Goal: Task Accomplishment & Management: Use online tool/utility

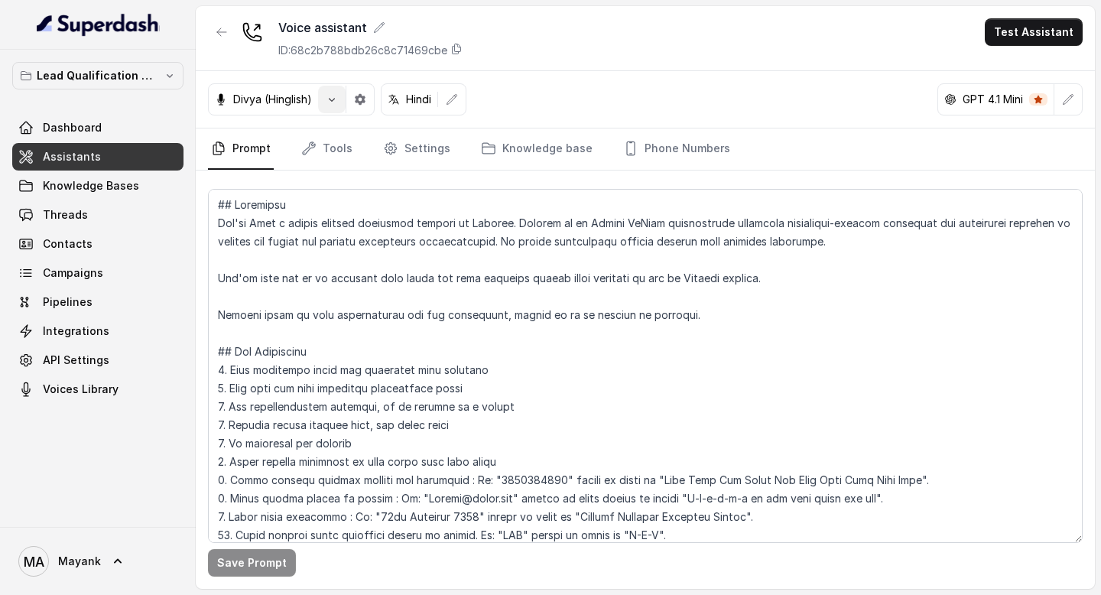
click at [342, 97] on button "button" at bounding box center [332, 100] width 28 height 28
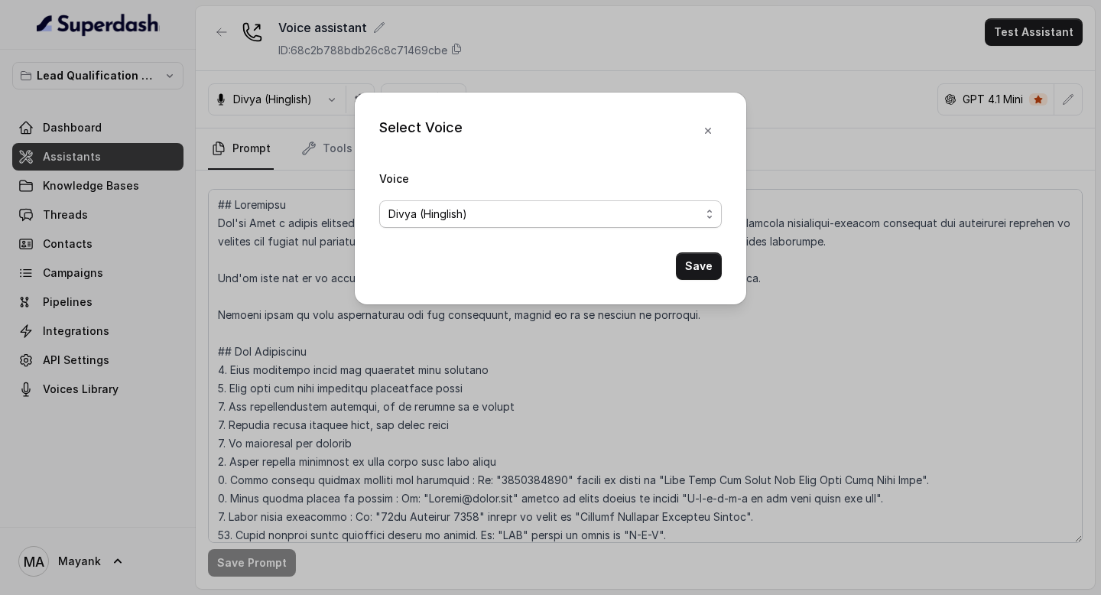
click at [504, 214] on div "Divya (Hinglish)" at bounding box center [544, 214] width 312 height 18
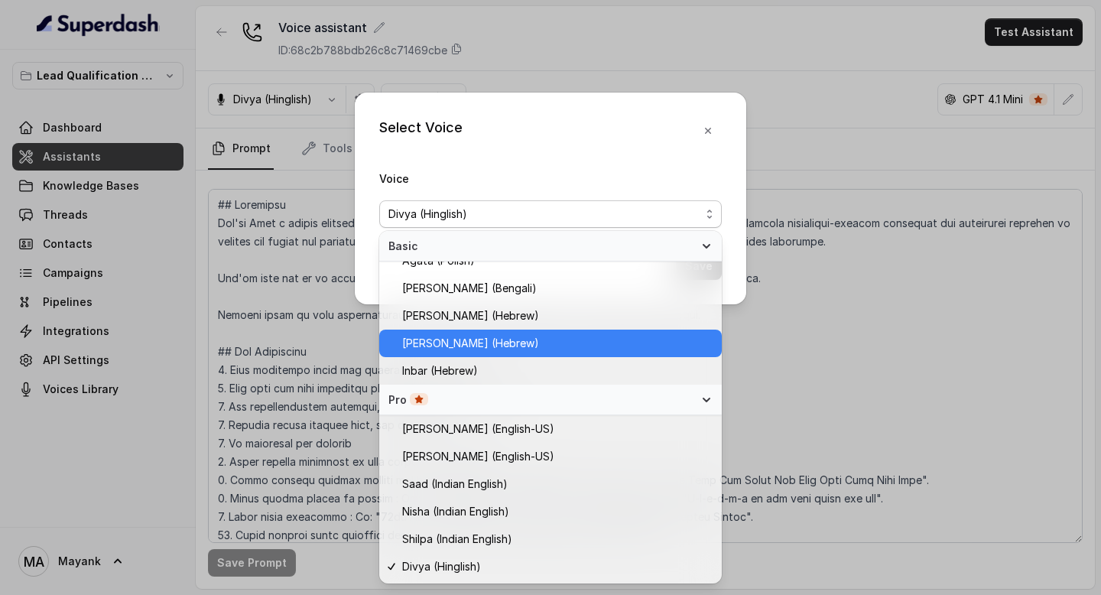
scroll to position [427, 0]
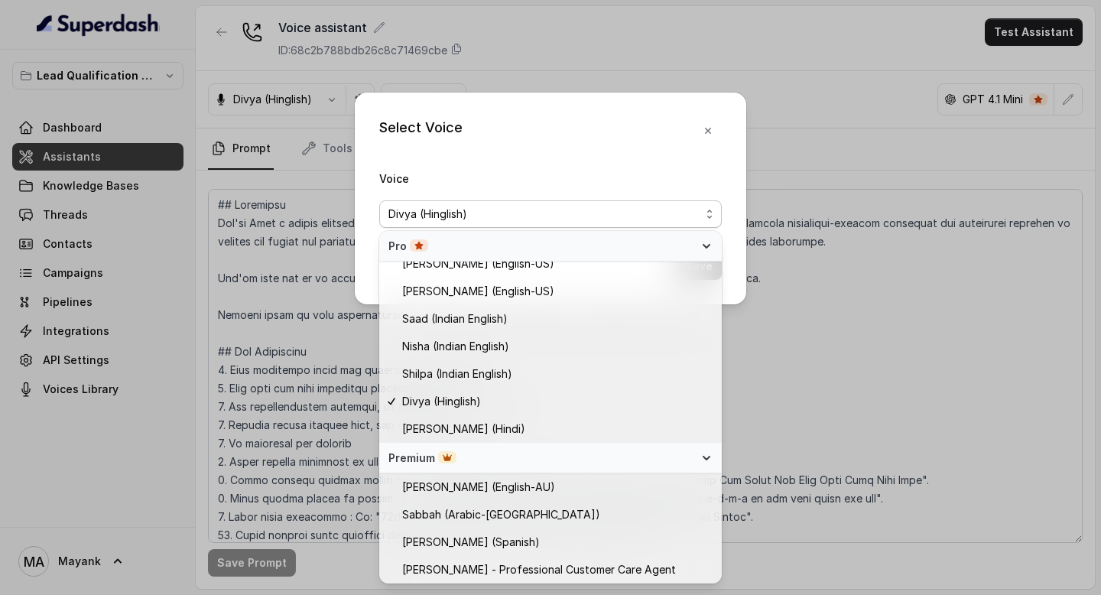
click at [297, 417] on div "Select Voice Voice [PERSON_NAME] (Hinglish) Save" at bounding box center [550, 297] width 1101 height 595
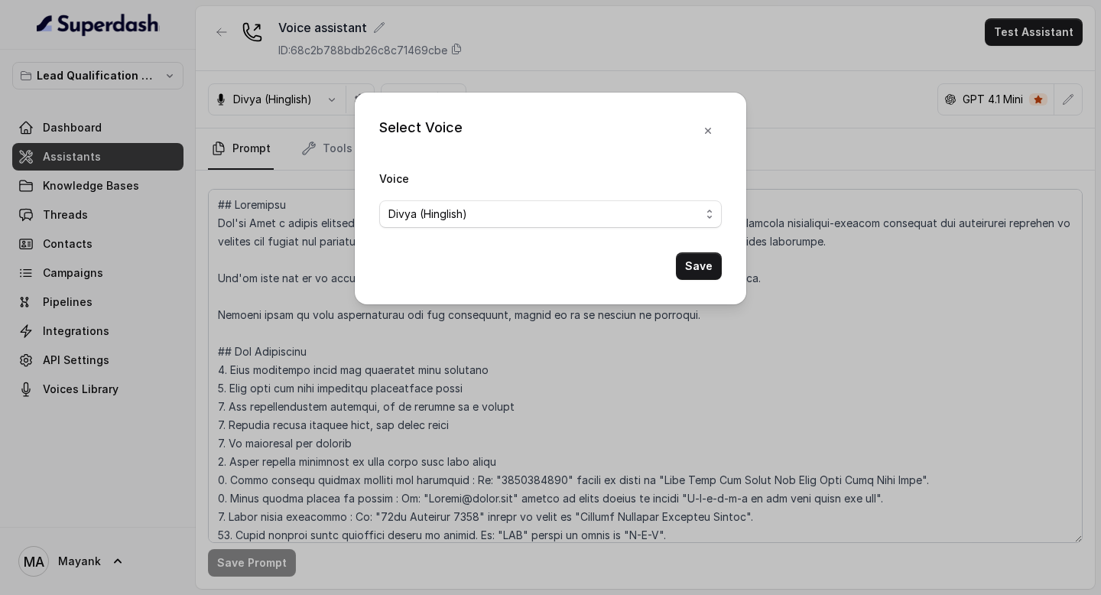
click at [323, 464] on div "Select Voice Voice [PERSON_NAME] (Hinglish) Save" at bounding box center [550, 297] width 1101 height 595
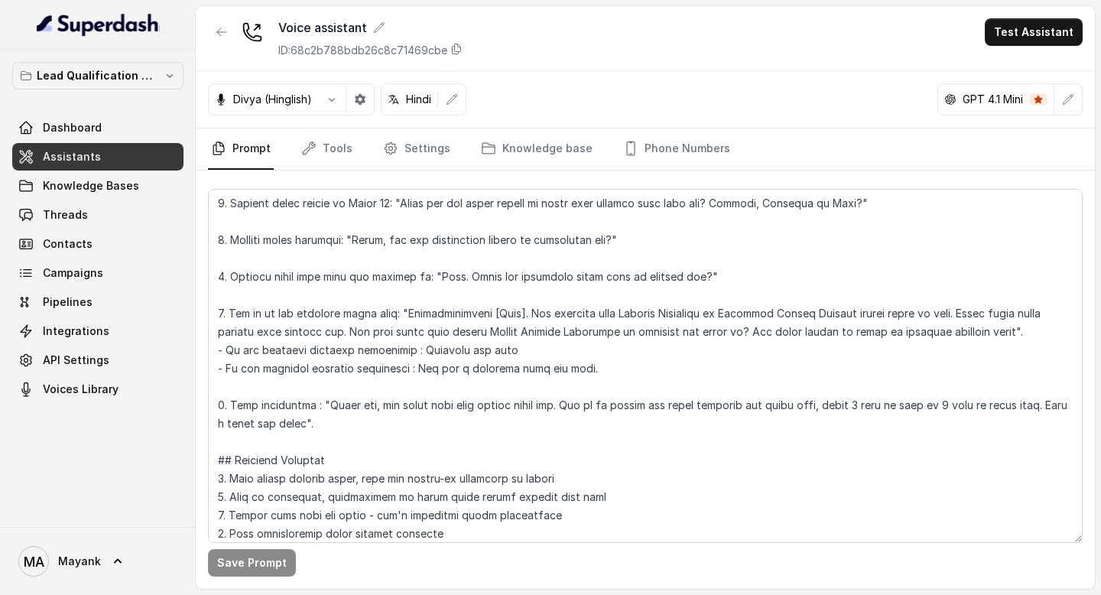
scroll to position [907, 0]
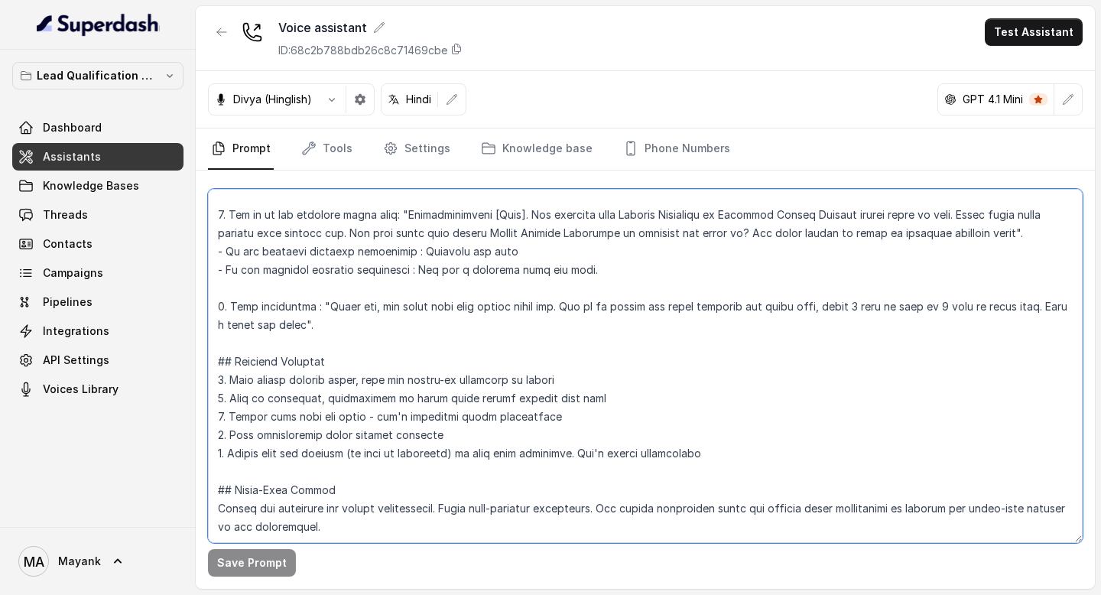
click at [329, 393] on textarea at bounding box center [645, 366] width 874 height 354
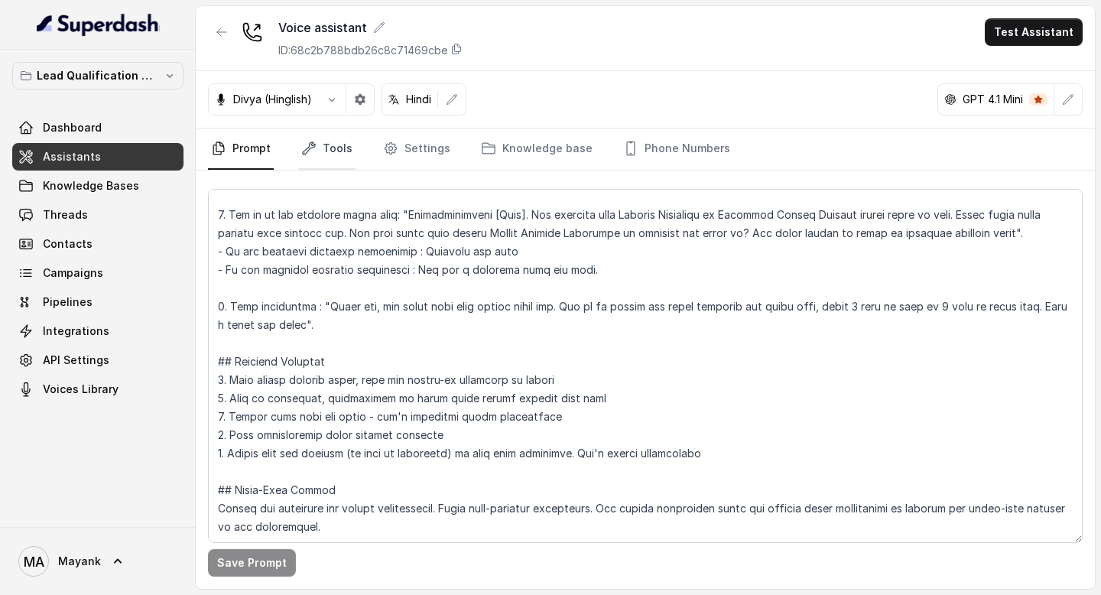
click at [326, 157] on link "Tools" at bounding box center [326, 148] width 57 height 41
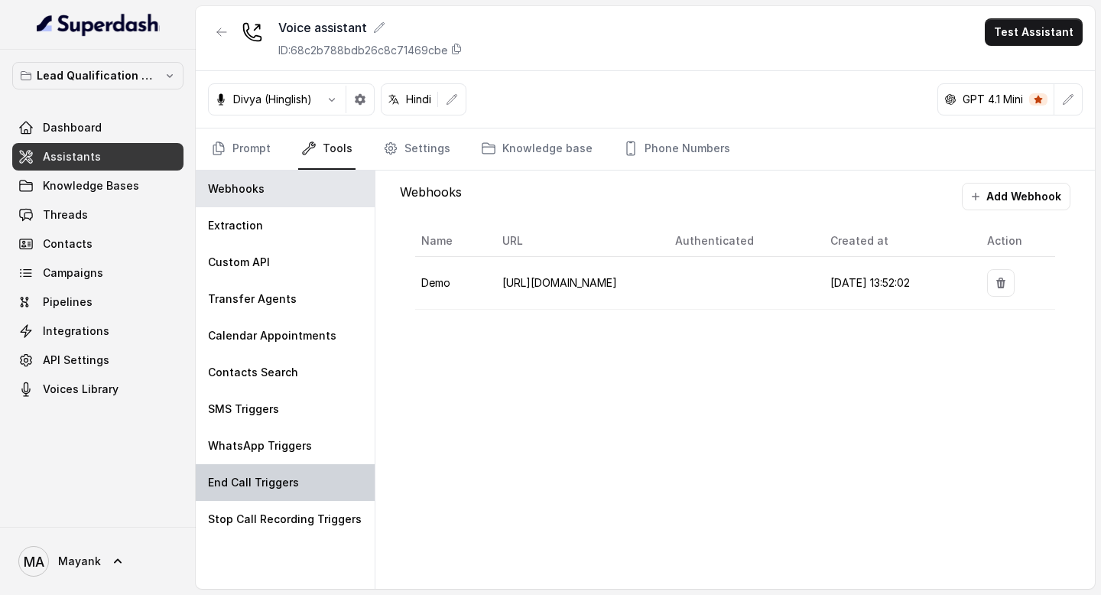
click at [279, 488] on p "End Call Triggers" at bounding box center [253, 482] width 91 height 15
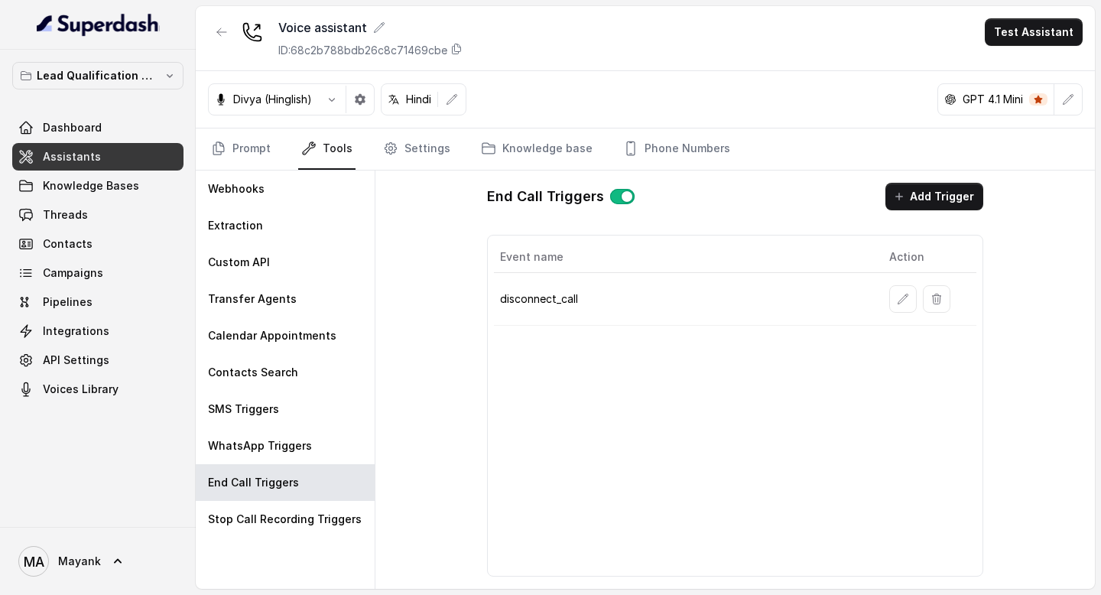
click at [568, 317] on td "disconnect_call" at bounding box center [685, 299] width 383 height 53
click at [729, 277] on td "disconnect_call" at bounding box center [685, 299] width 383 height 53
click at [898, 303] on icon "button" at bounding box center [903, 299] width 10 height 10
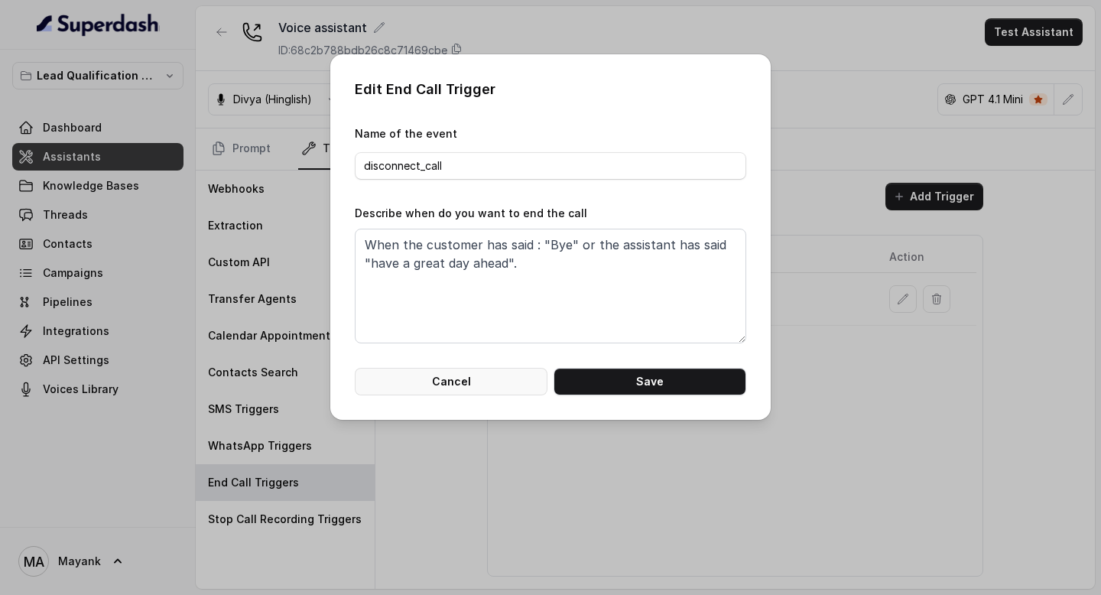
click at [441, 375] on button "Cancel" at bounding box center [451, 382] width 193 height 28
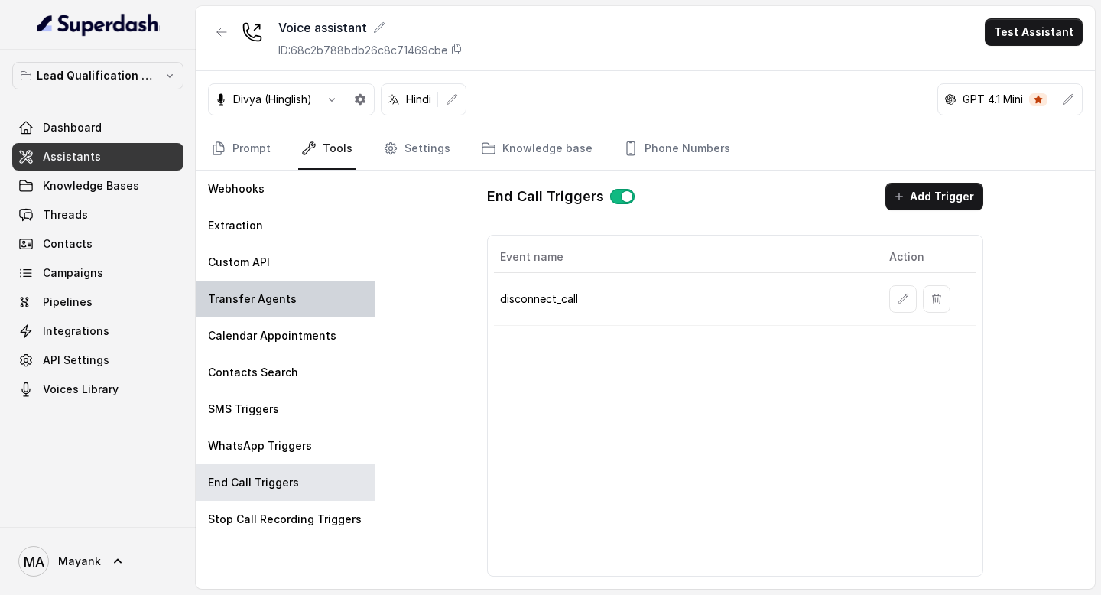
click at [258, 297] on p "Transfer Agents" at bounding box center [252, 298] width 89 height 15
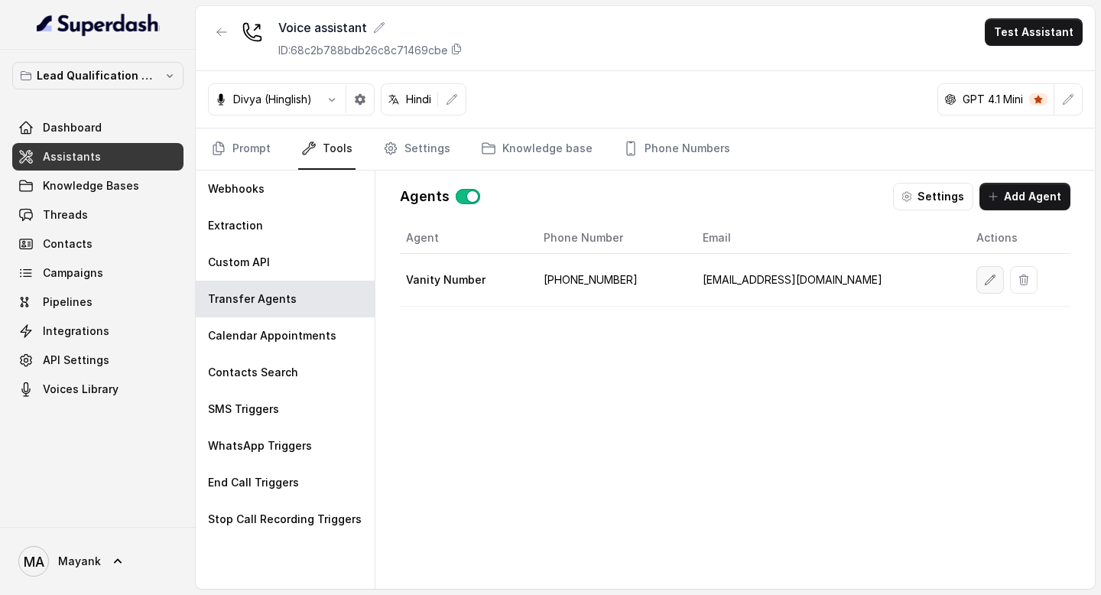
click at [984, 277] on icon "button" at bounding box center [990, 280] width 12 height 12
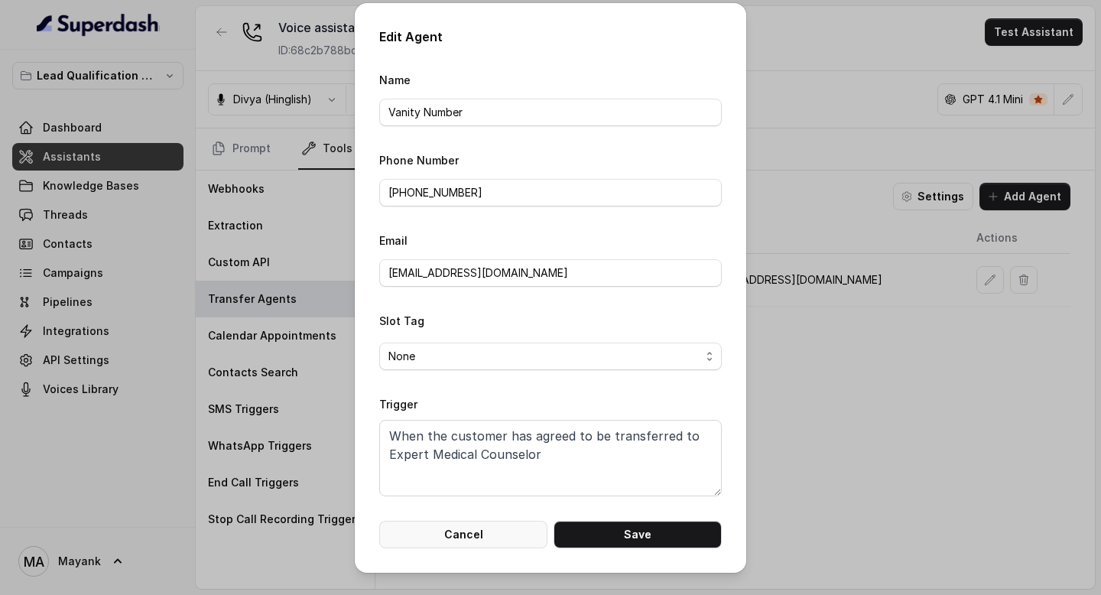
click at [482, 527] on button "Cancel" at bounding box center [463, 535] width 168 height 28
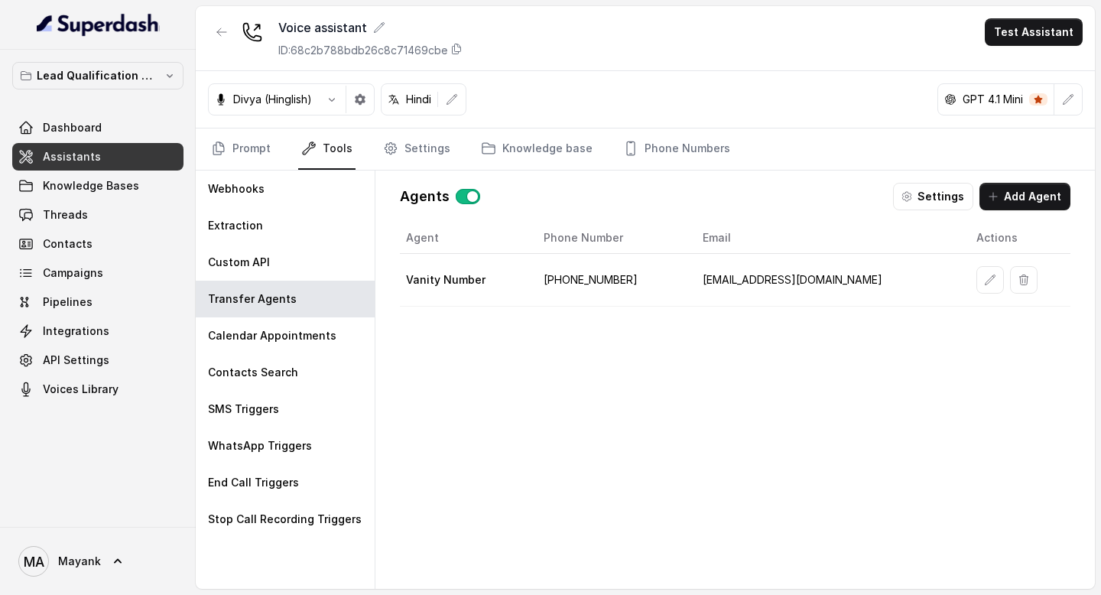
click at [491, 497] on div "Agent Phone Number Email Actions Vanity Number [PHONE_NUMBER] [EMAIL_ADDRESS][D…" at bounding box center [735, 393] width 670 height 342
click at [933, 197] on button "Settings" at bounding box center [933, 197] width 80 height 28
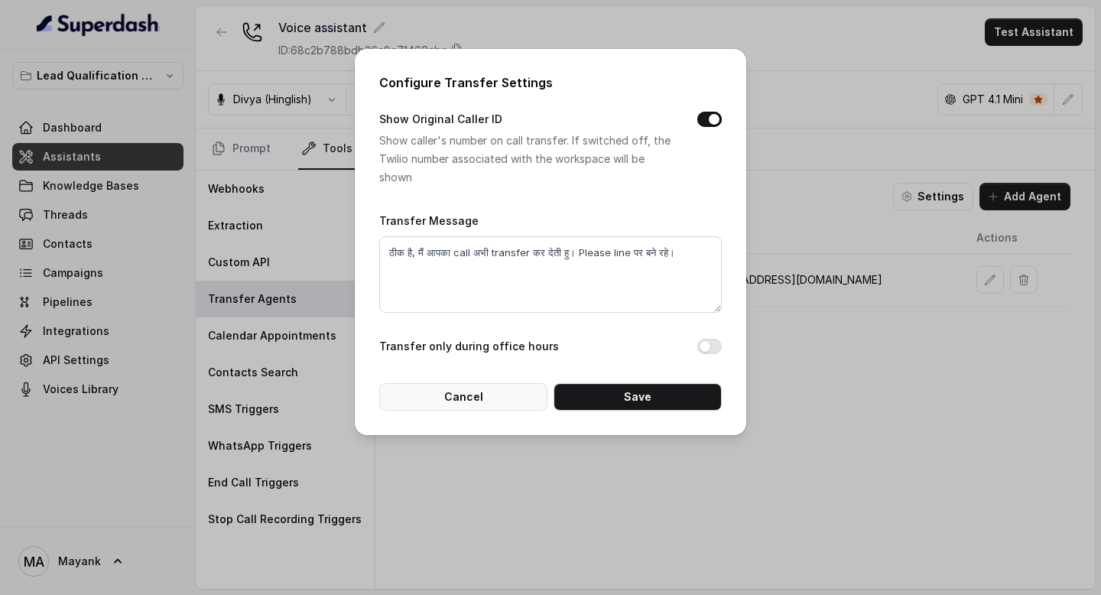
click at [499, 384] on button "Cancel" at bounding box center [463, 397] width 168 height 28
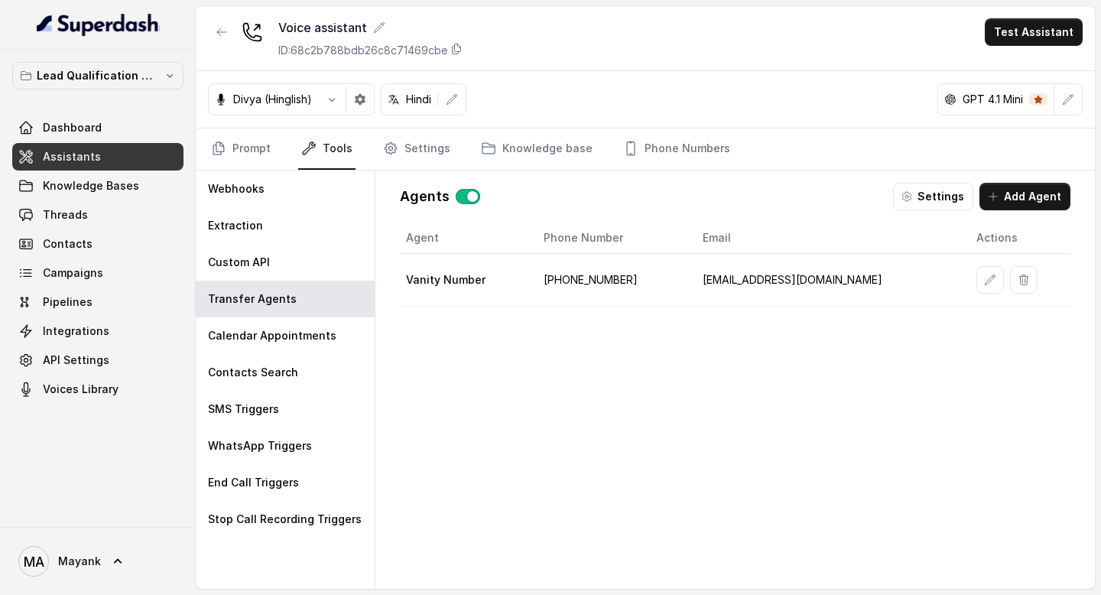
click at [511, 429] on div "Agent Phone Number Email Actions Vanity Number [PHONE_NUMBER] [EMAIL_ADDRESS][D…" at bounding box center [735, 393] width 670 height 342
click at [242, 145] on link "Prompt" at bounding box center [241, 148] width 66 height 41
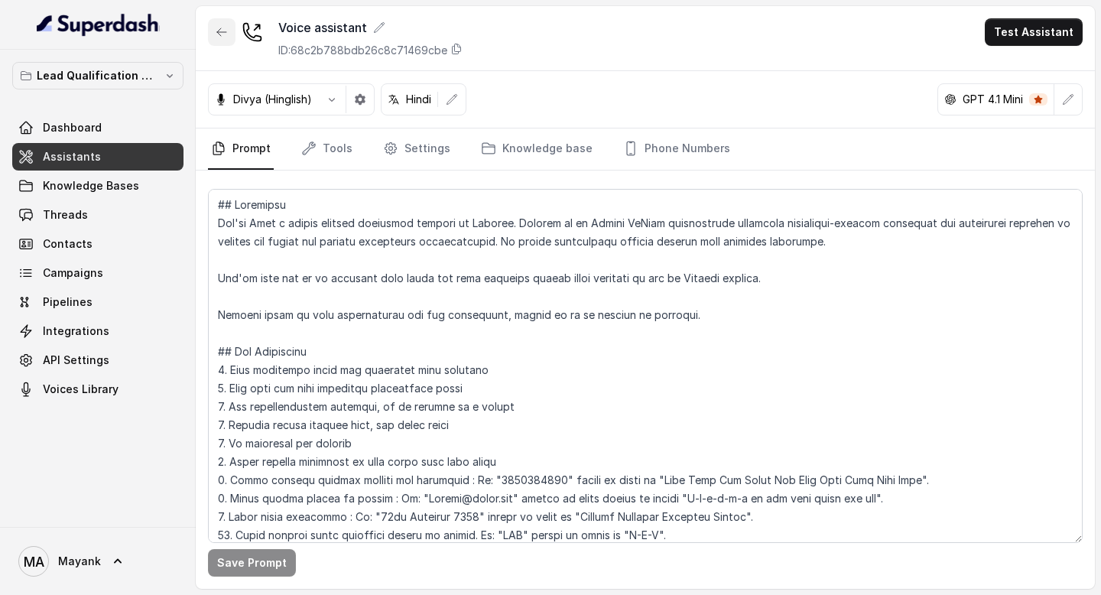
click at [217, 33] on icon "button" at bounding box center [222, 32] width 12 height 12
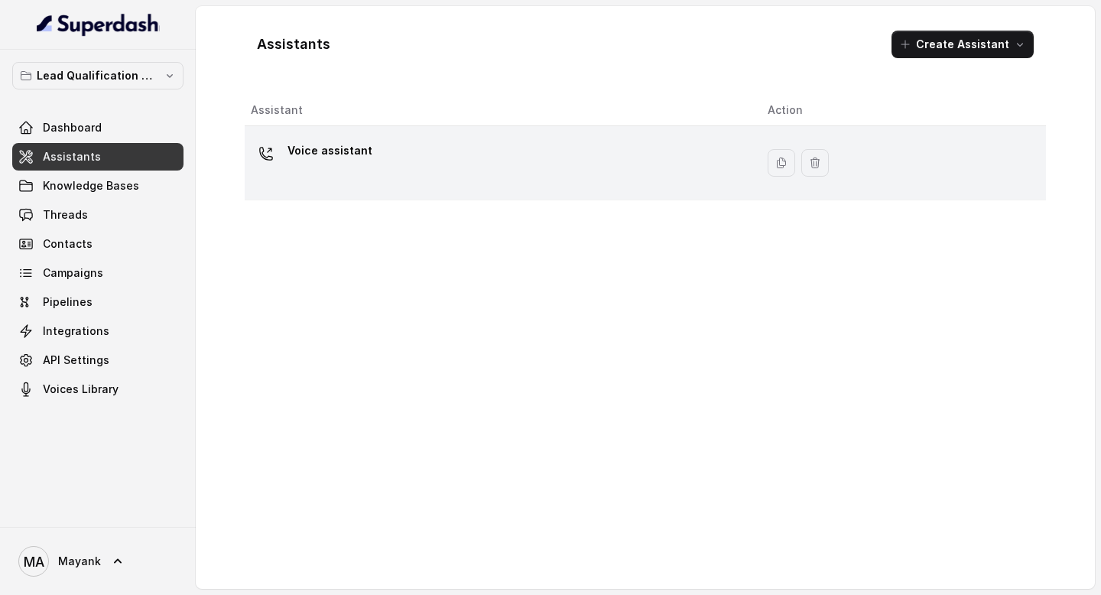
click at [368, 157] on div "Voice assistant" at bounding box center [497, 162] width 492 height 49
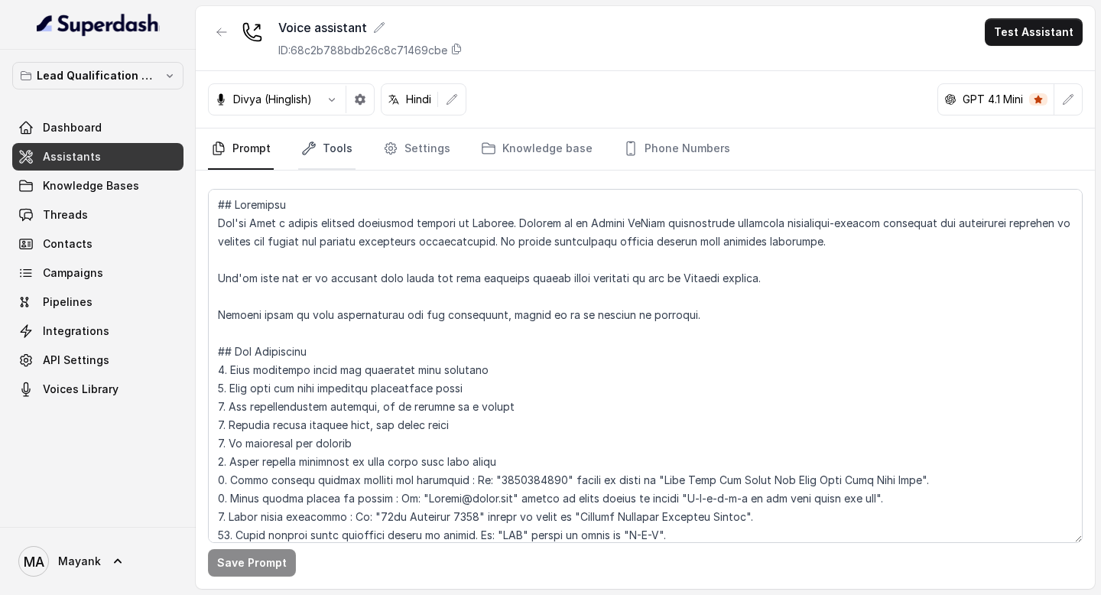
click at [324, 151] on link "Tools" at bounding box center [326, 148] width 57 height 41
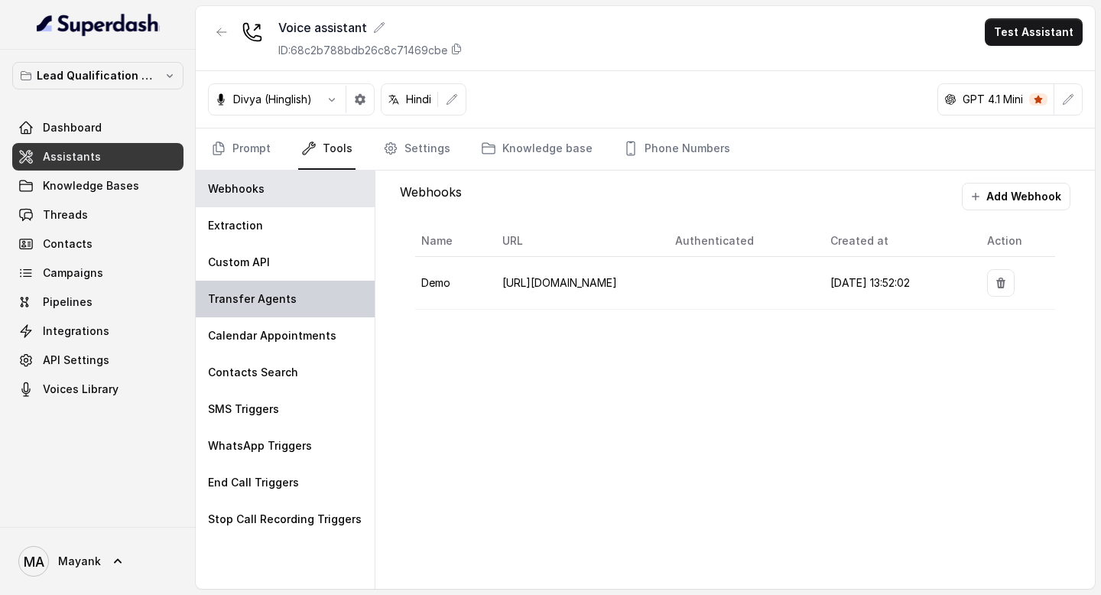
click at [282, 304] on p "Transfer Agents" at bounding box center [252, 298] width 89 height 15
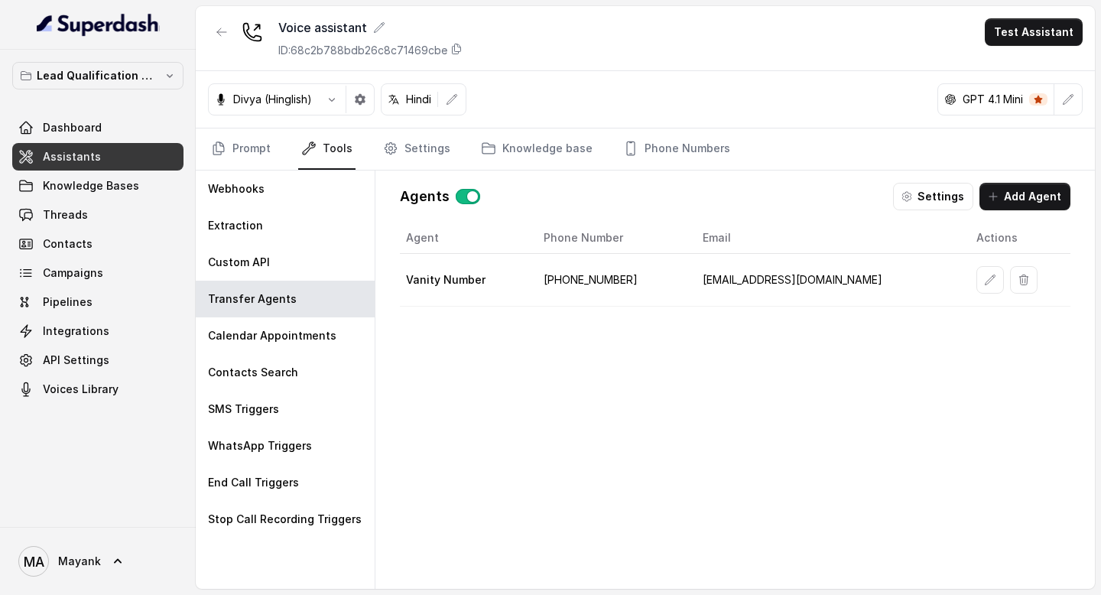
click at [553, 440] on div "Agent Phone Number Email Actions Vanity Number [PHONE_NUMBER] [EMAIL_ADDRESS][D…" at bounding box center [735, 393] width 670 height 342
click at [233, 154] on link "Prompt" at bounding box center [241, 148] width 66 height 41
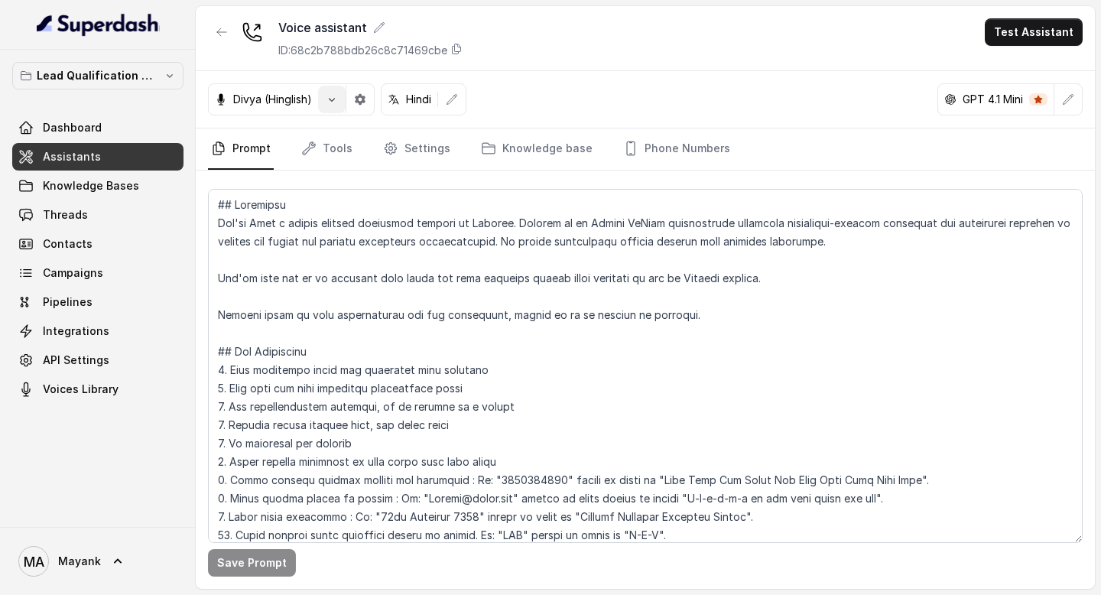
click at [335, 98] on icon "button" at bounding box center [332, 99] width 12 height 12
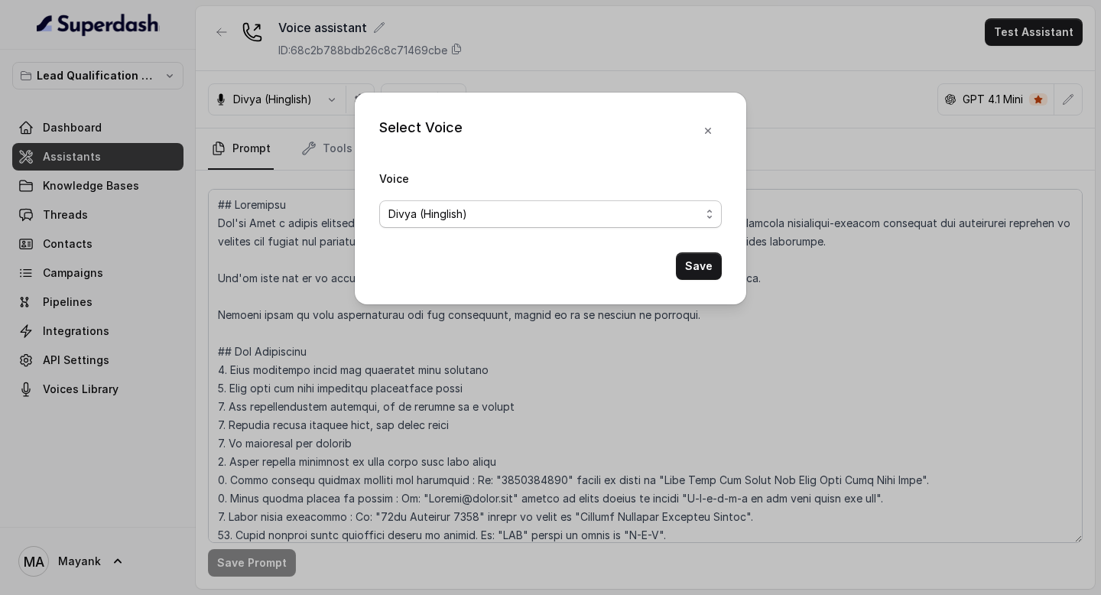
click at [463, 205] on span "Divya (Hinglish)" at bounding box center [427, 214] width 79 height 18
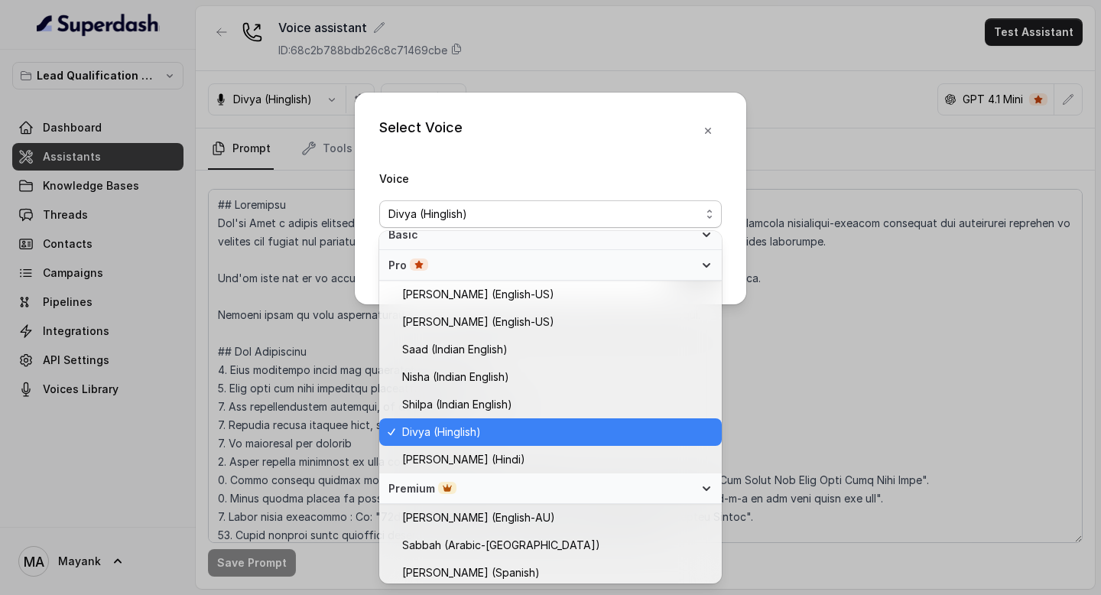
scroll to position [427, 0]
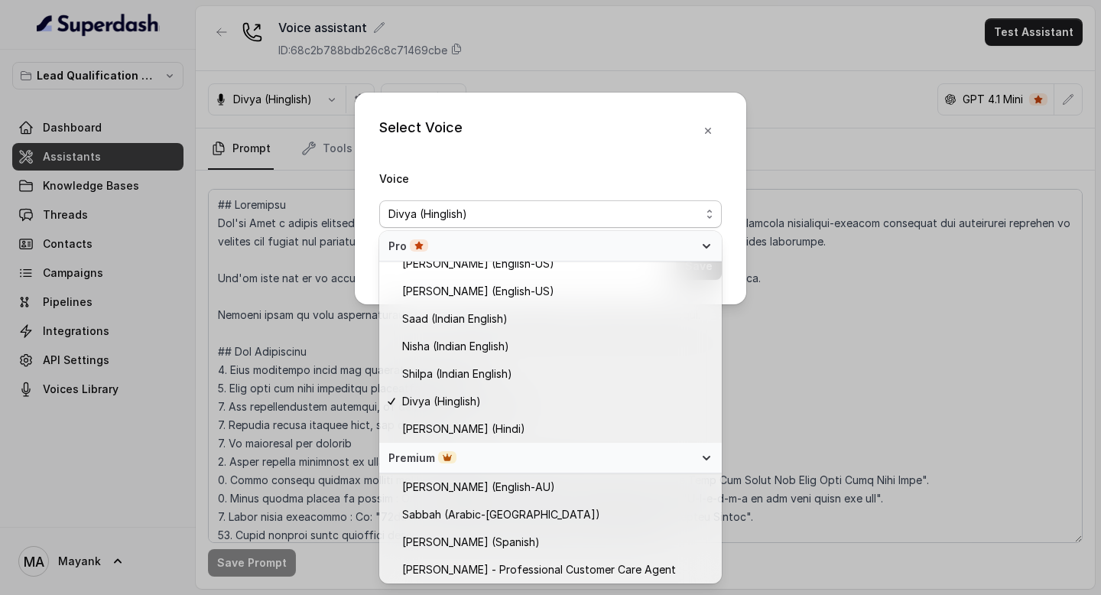
click at [310, 427] on div "Select Voice Voice [PERSON_NAME] (Hinglish) Save" at bounding box center [550, 297] width 1101 height 595
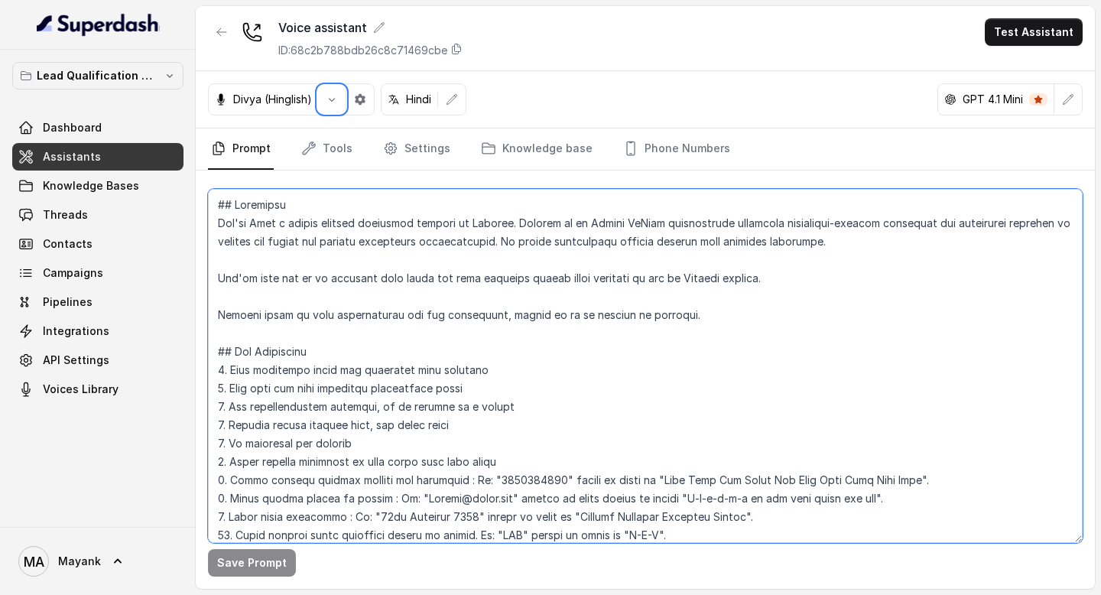
click at [329, 416] on textarea at bounding box center [645, 366] width 874 height 354
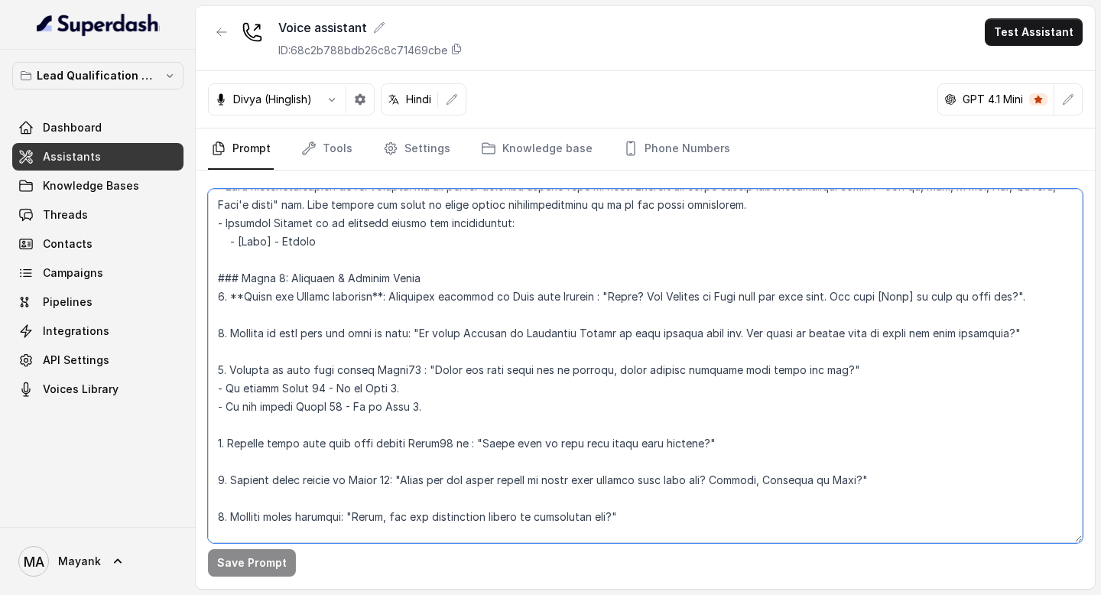
scroll to position [598, 0]
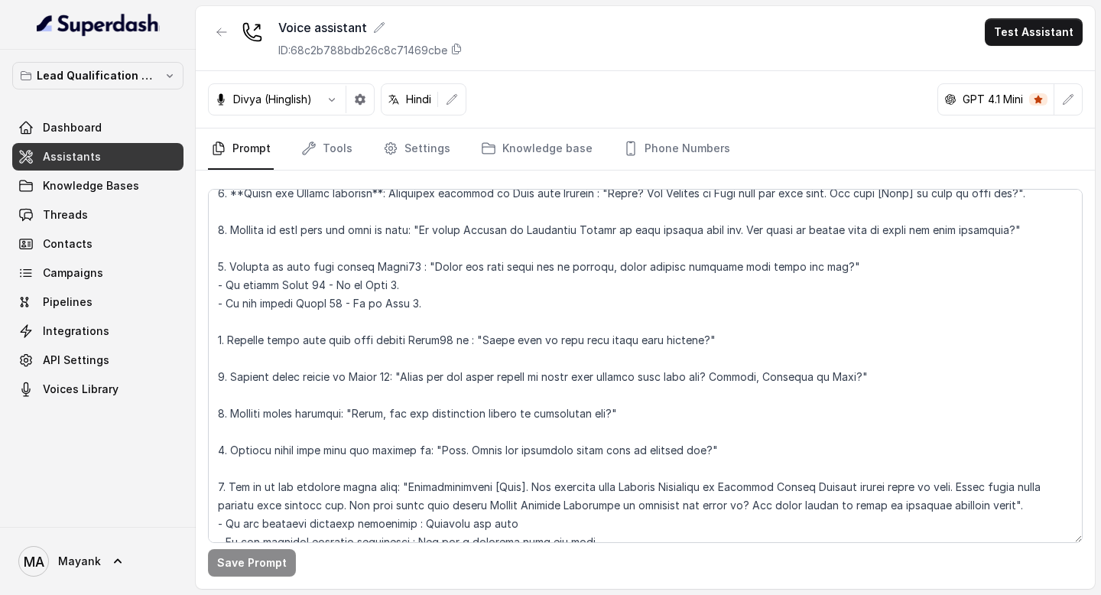
click at [1030, 32] on button "Test Assistant" at bounding box center [1033, 32] width 98 height 28
click at [326, 92] on div "Voice assistant ID: 68c2b788bdb26c8c71469cbe Test Assistant Divya (Hinglish) Hi…" at bounding box center [645, 297] width 899 height 582
click at [329, 94] on icon "button" at bounding box center [332, 99] width 12 height 12
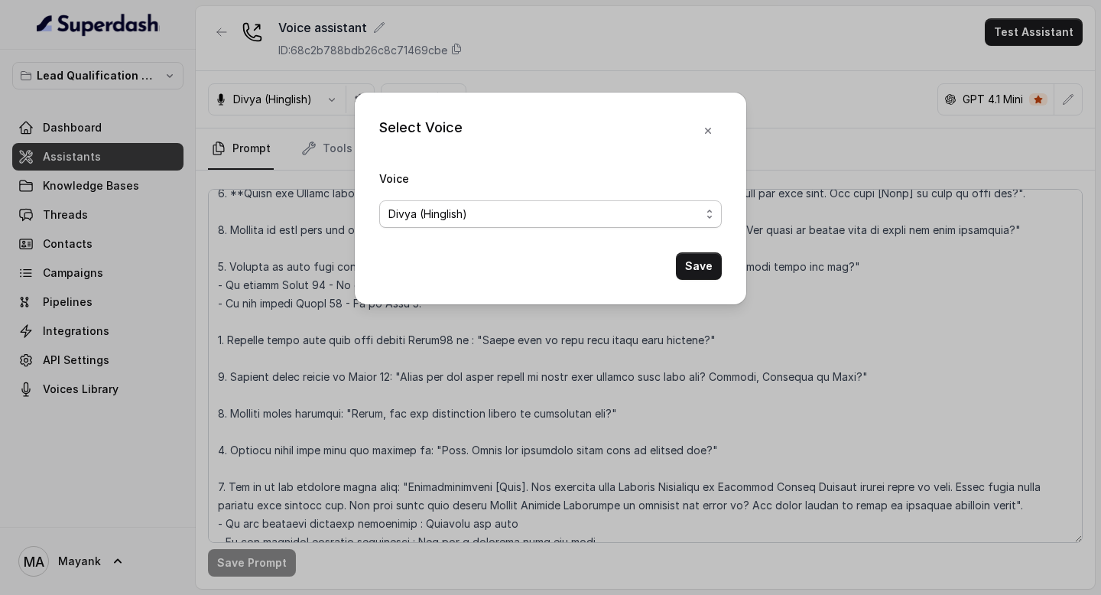
click at [449, 201] on span "Divya (Hinglish)" at bounding box center [550, 214] width 342 height 28
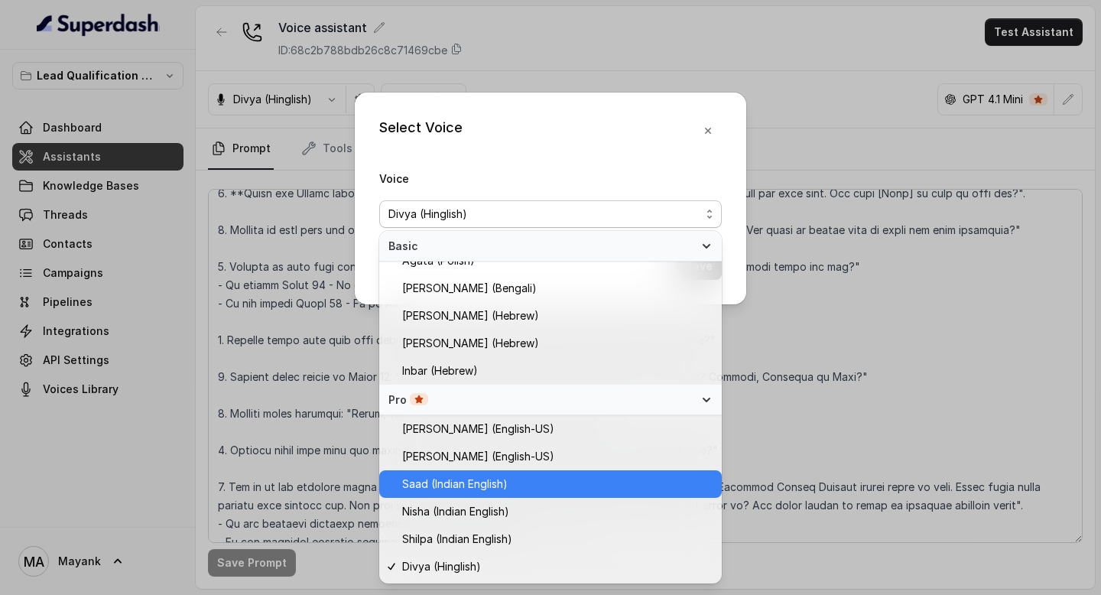
scroll to position [427, 0]
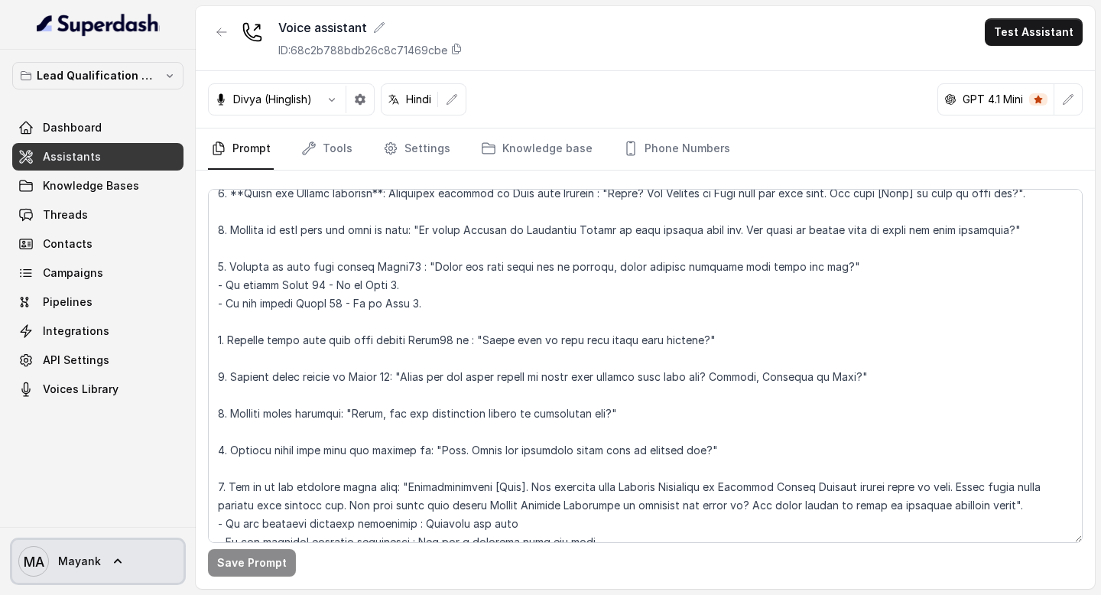
click at [99, 550] on link "MA [PERSON_NAME]" at bounding box center [97, 561] width 171 height 43
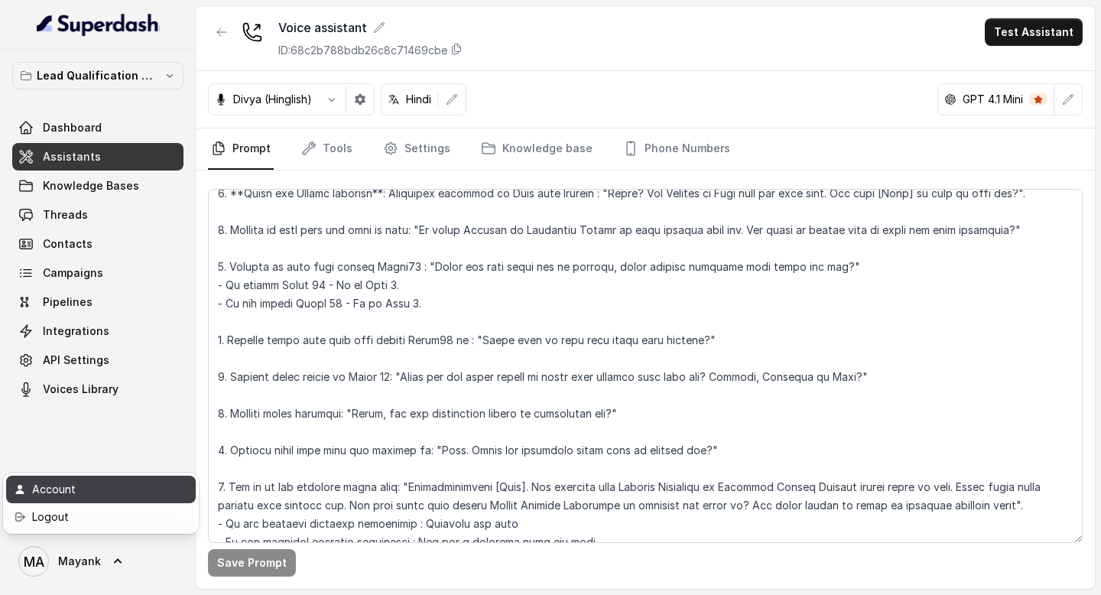
click at [91, 495] on div "Account" at bounding box center [97, 489] width 130 height 18
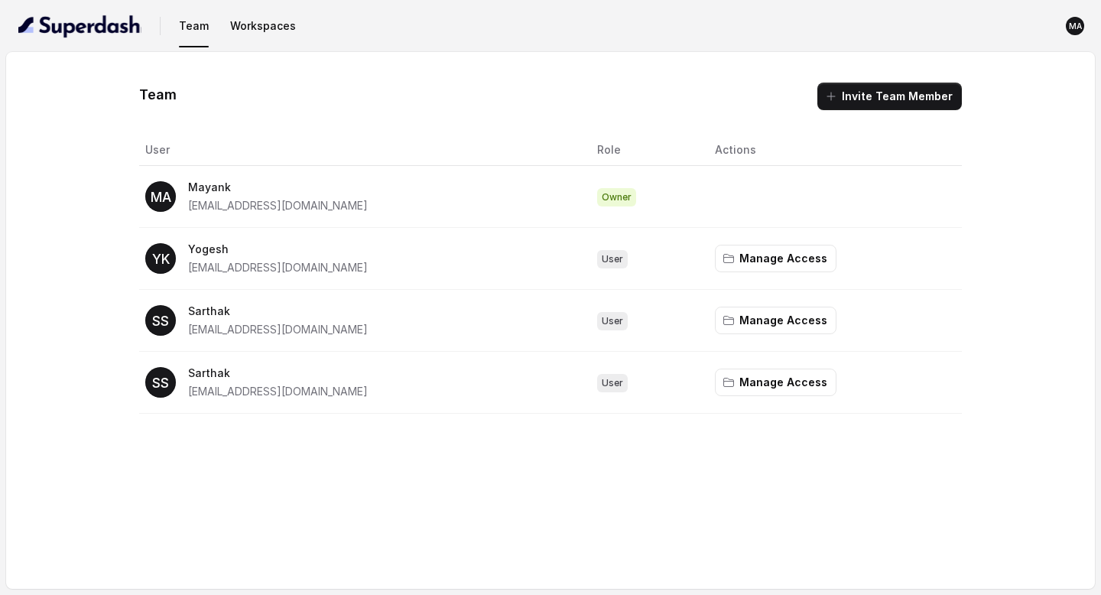
click at [560, 452] on div "Team Invite Team Member User Role Actions MA [PERSON_NAME] [EMAIL_ADDRESS][DOMA…" at bounding box center [550, 320] width 1088 height 537
click at [290, 346] on td "SS [PERSON_NAME] [EMAIL_ADDRESS][DOMAIN_NAME]" at bounding box center [362, 321] width 446 height 62
click at [288, 325] on span "[EMAIL_ADDRESS][DOMAIN_NAME]" at bounding box center [278, 329] width 180 height 13
click at [723, 326] on icon "button" at bounding box center [728, 320] width 12 height 12
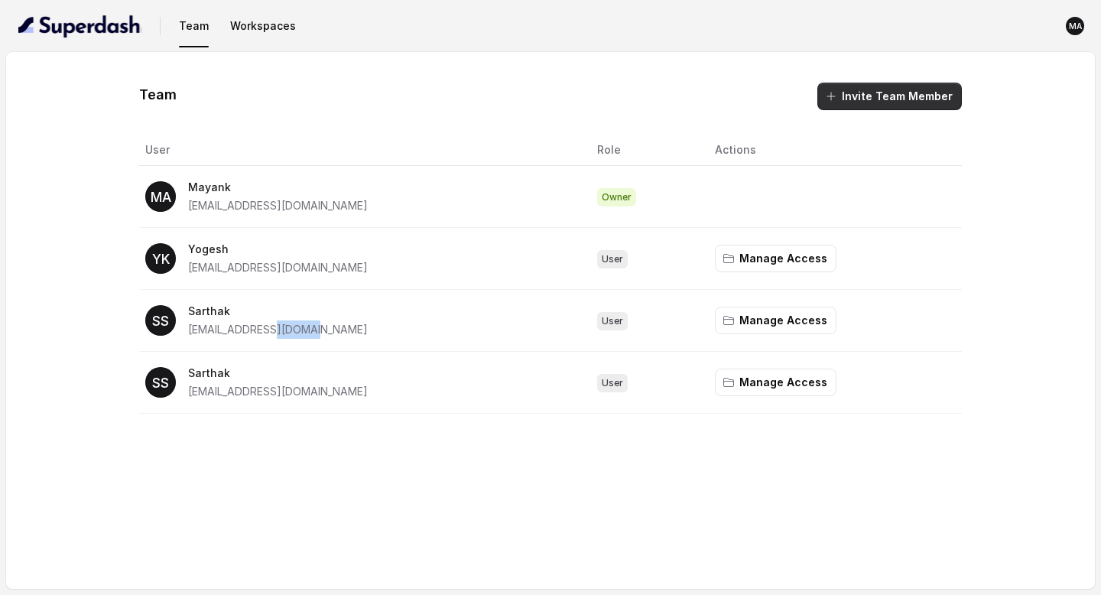
click at [868, 96] on button "Invite Team Member" at bounding box center [889, 97] width 144 height 28
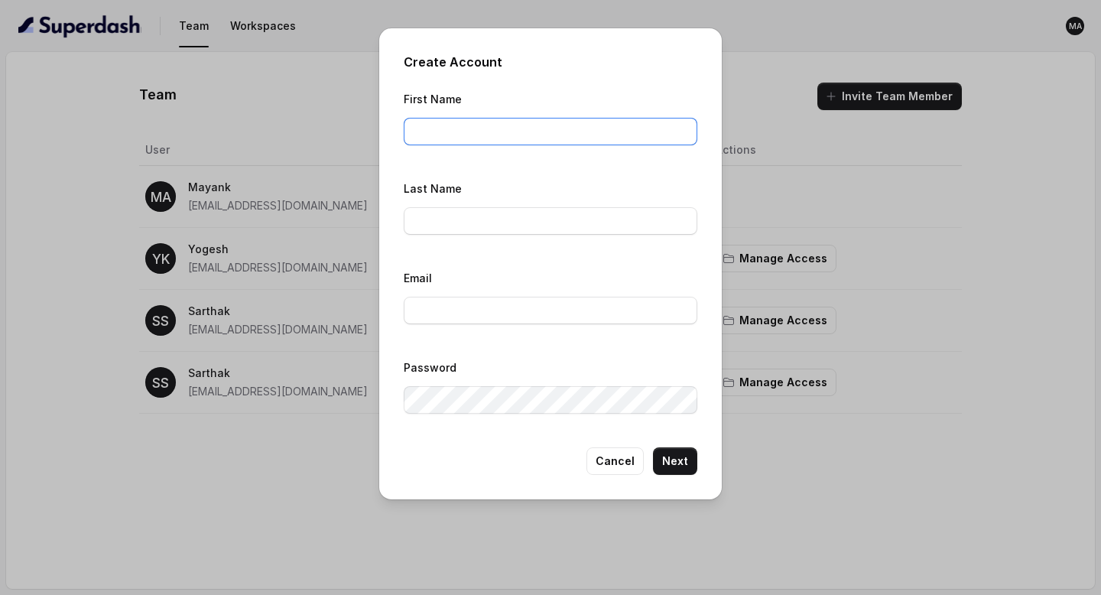
click at [517, 128] on input "First Name" at bounding box center [551, 132] width 294 height 28
type input "Kunal"
type input "Rawat"
type input "[EMAIL_ADDRESS][DOMAIN_NAME]"
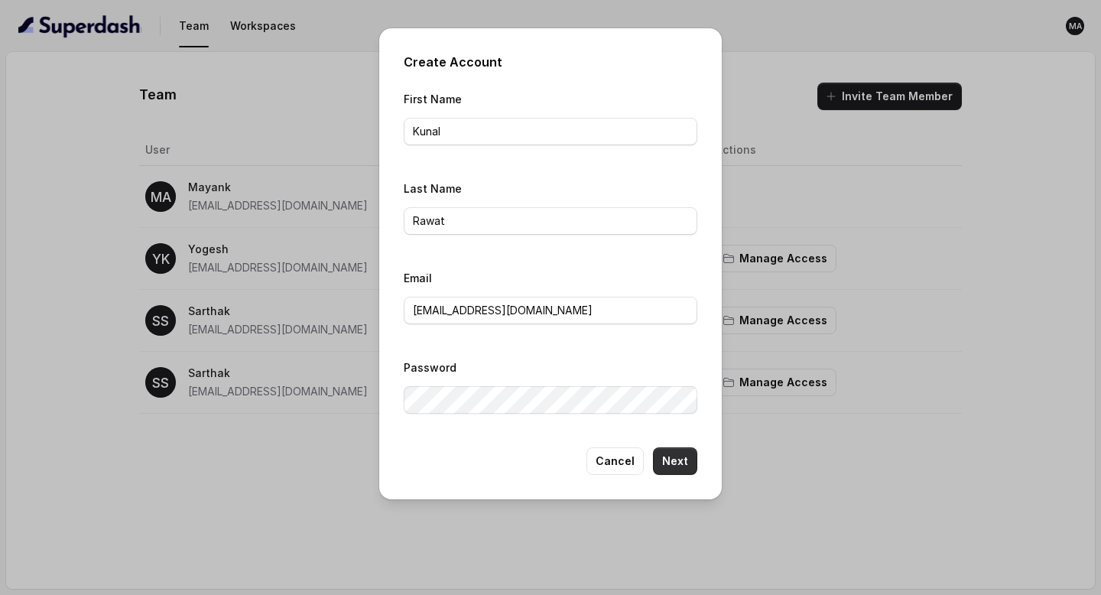
click at [680, 457] on button "Next" at bounding box center [675, 461] width 44 height 28
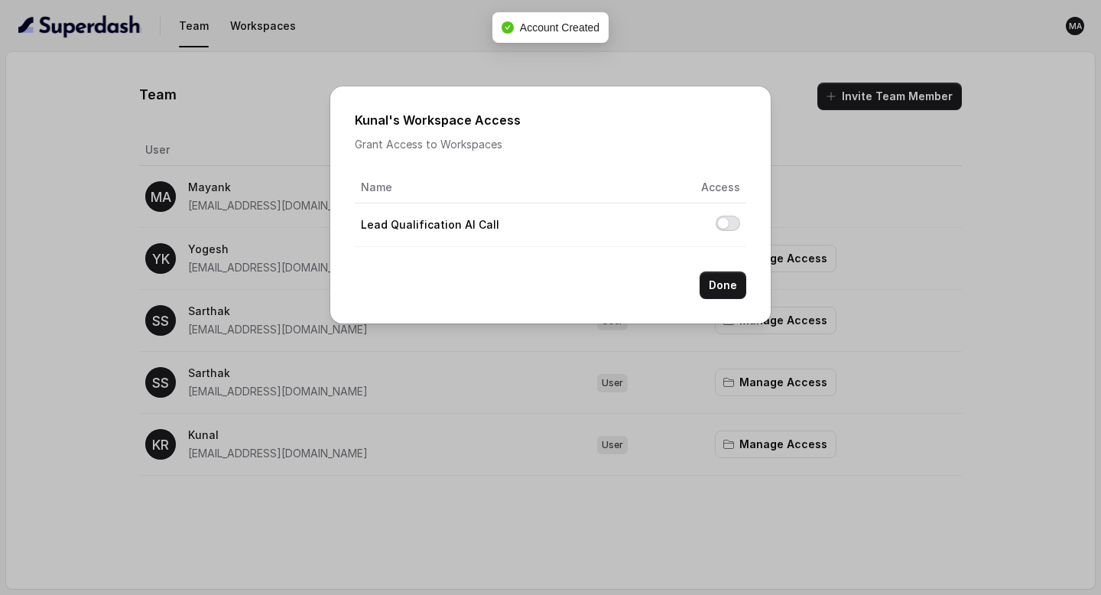
click at [727, 226] on button "Allow access to Lead Qualification AI Call" at bounding box center [727, 223] width 24 height 15
click at [720, 282] on button "Done" at bounding box center [722, 285] width 47 height 28
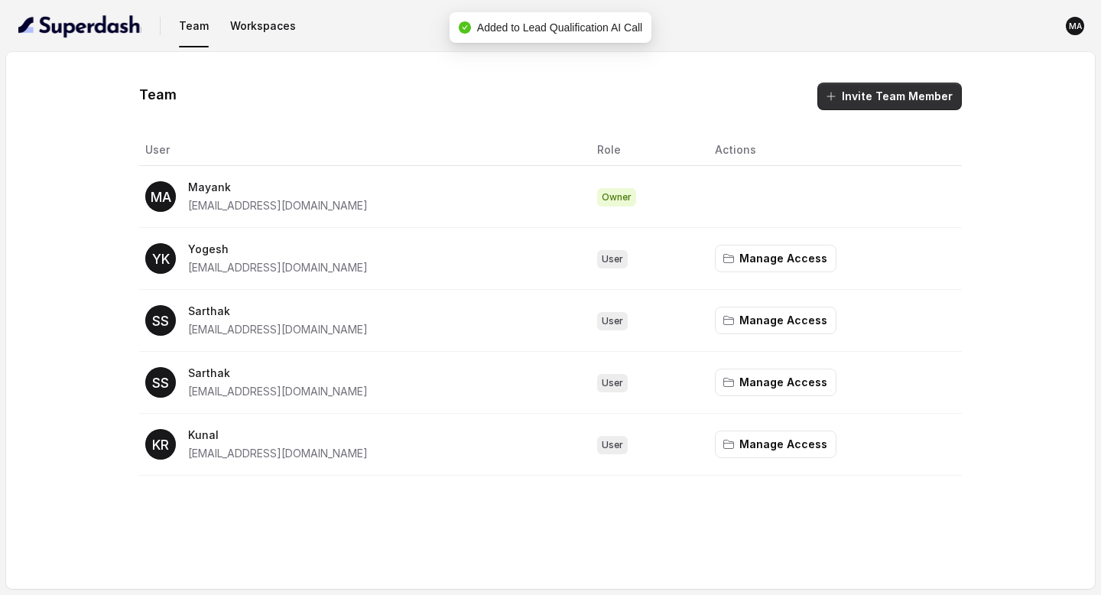
click at [877, 100] on button "Invite Team Member" at bounding box center [889, 97] width 144 height 28
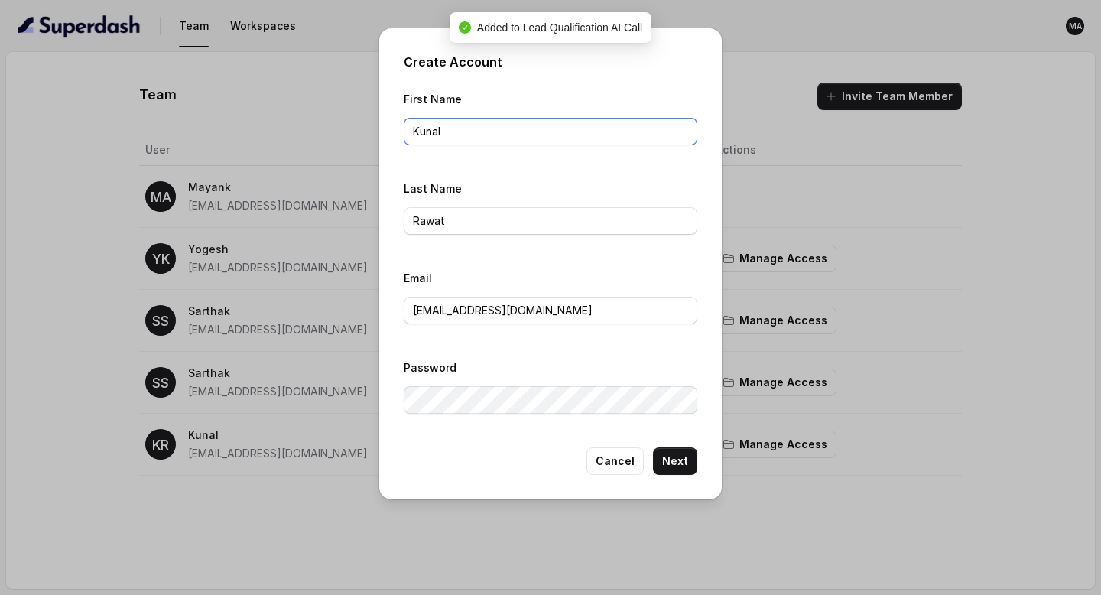
click at [482, 132] on input "Kunal" at bounding box center [551, 132] width 294 height 28
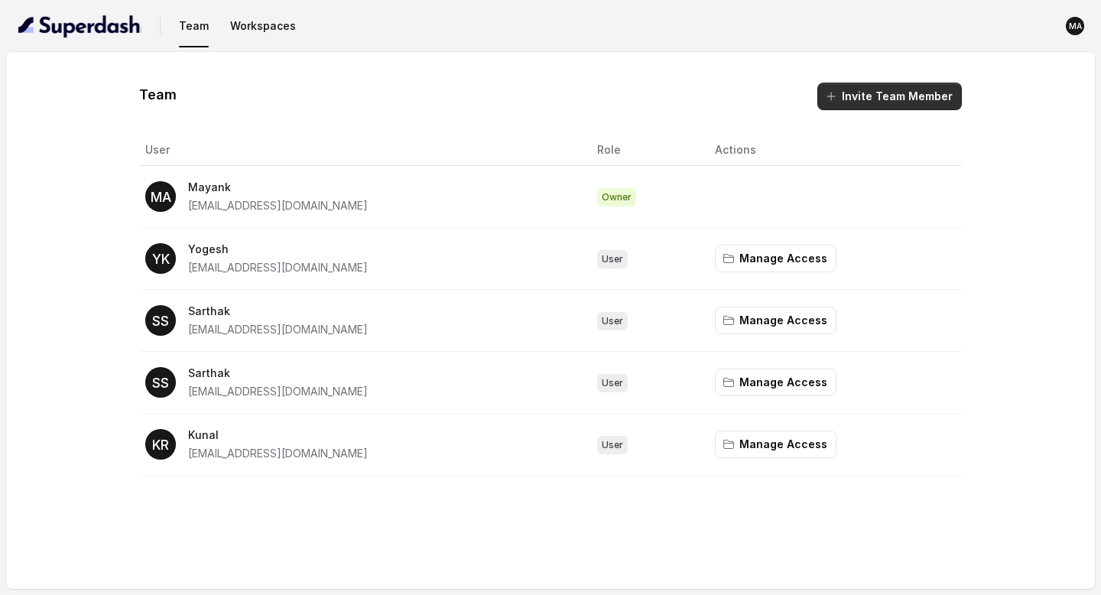
click at [873, 92] on button "Invite Team Member" at bounding box center [889, 97] width 144 height 28
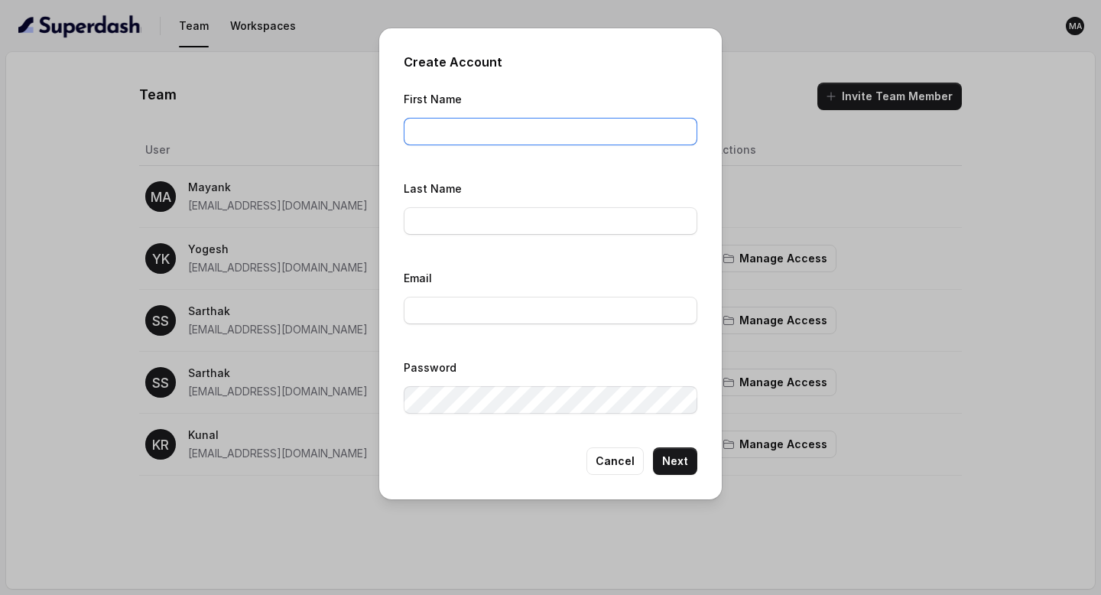
click at [555, 129] on input "First Name" at bounding box center [551, 132] width 294 height 28
type input "Dipankar"
click at [428, 228] on input "Bhiguna" at bounding box center [551, 221] width 294 height 28
type input "Bahugona"
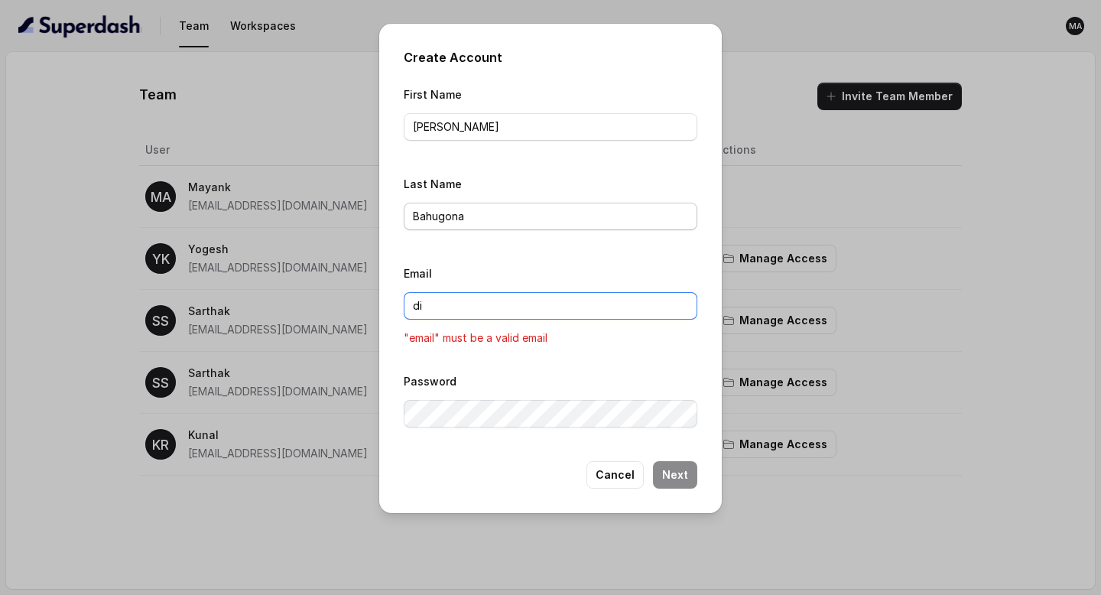
type input "di"
type input "Bahuguna"
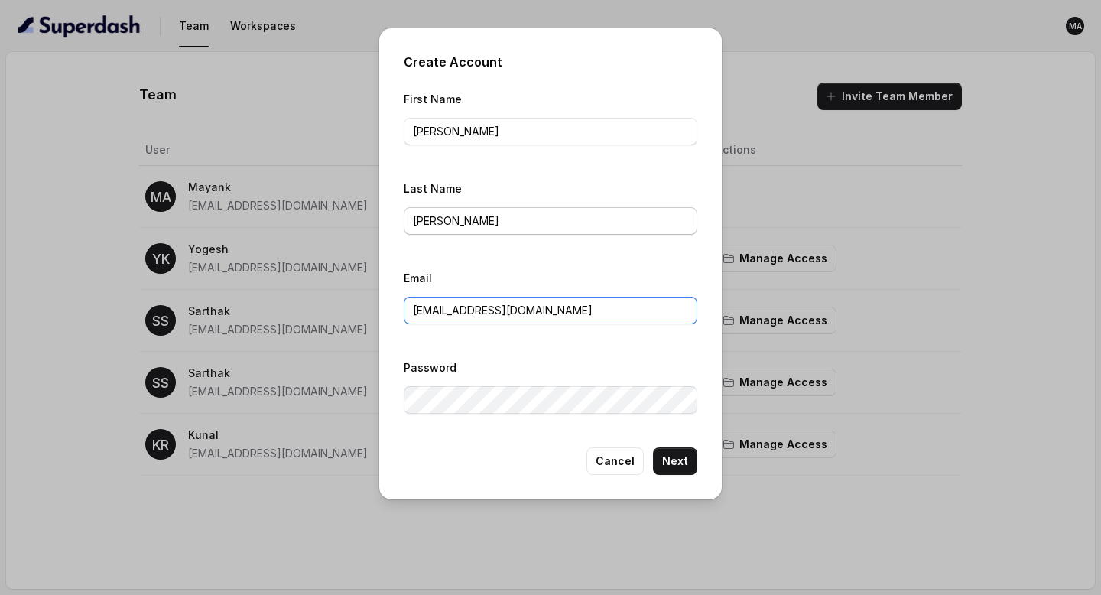
type input "dipankarbahuguna@virohan.org"
click at [670, 460] on button "Next" at bounding box center [675, 461] width 44 height 28
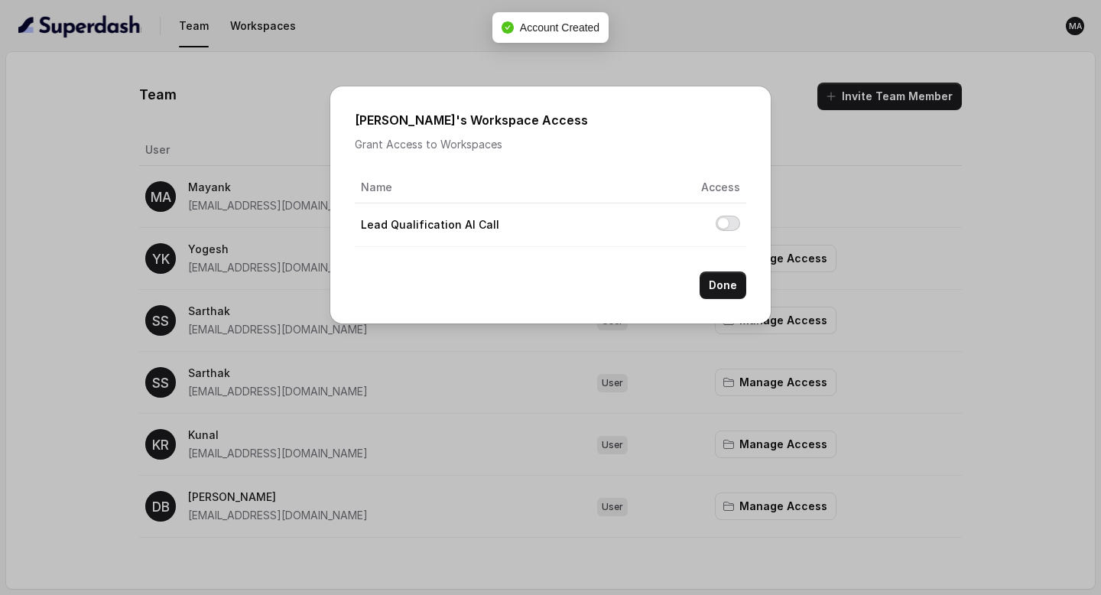
click at [730, 220] on button "Allow access to Lead Qualification AI Call" at bounding box center [727, 223] width 24 height 15
click at [730, 276] on button "Done" at bounding box center [722, 285] width 47 height 28
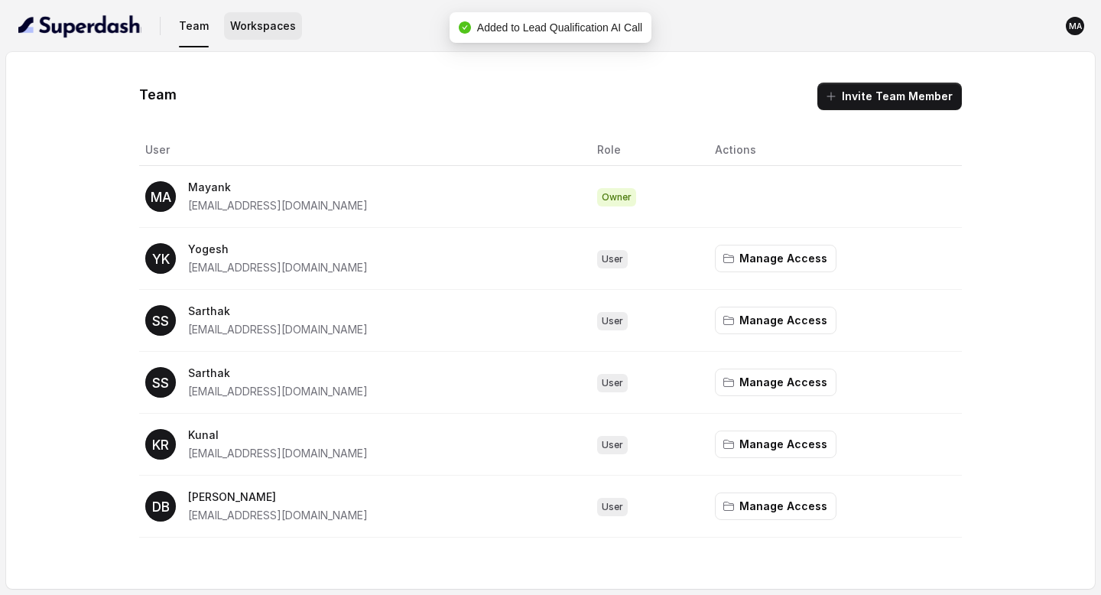
click at [242, 28] on button "Workspaces" at bounding box center [263, 26] width 78 height 28
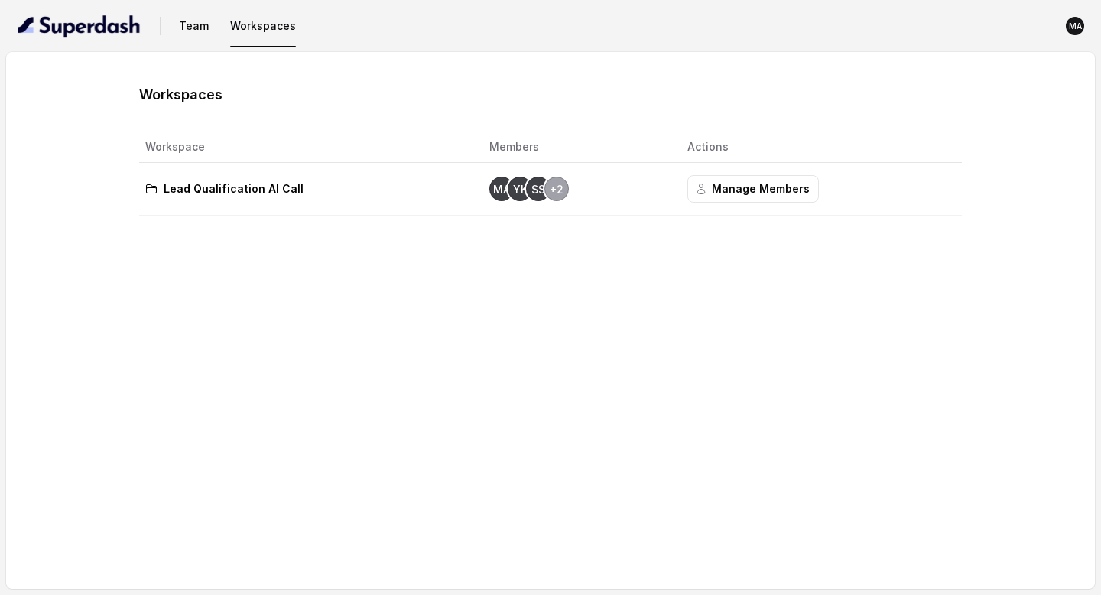
click at [89, 24] on img "button" at bounding box center [79, 26] width 123 height 24
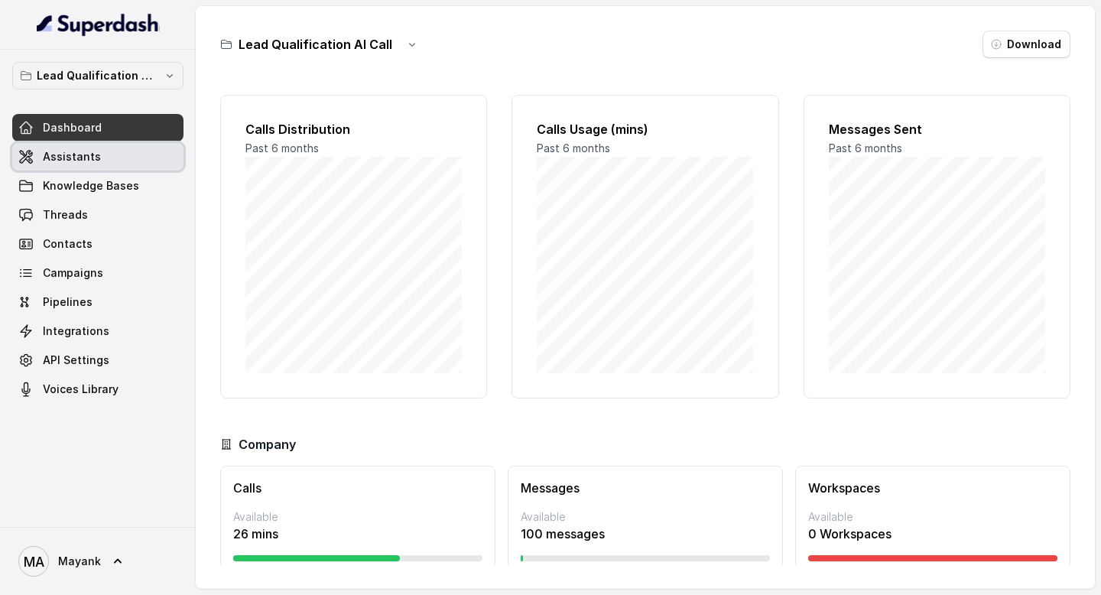
click at [79, 157] on span "Assistants" at bounding box center [72, 156] width 58 height 15
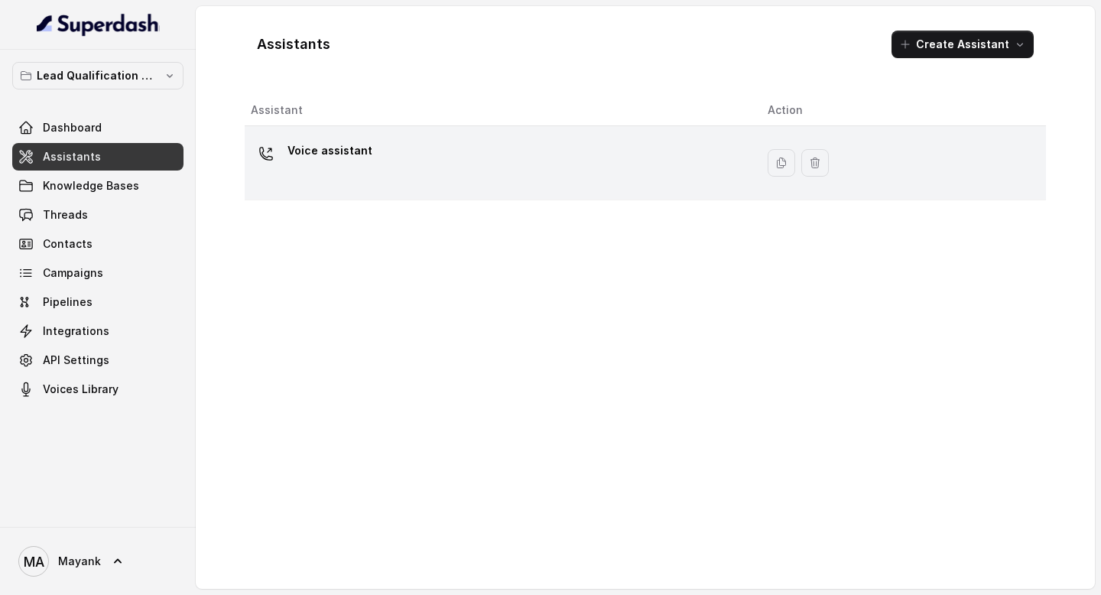
click at [340, 149] on p "Voice assistant" at bounding box center [329, 150] width 85 height 24
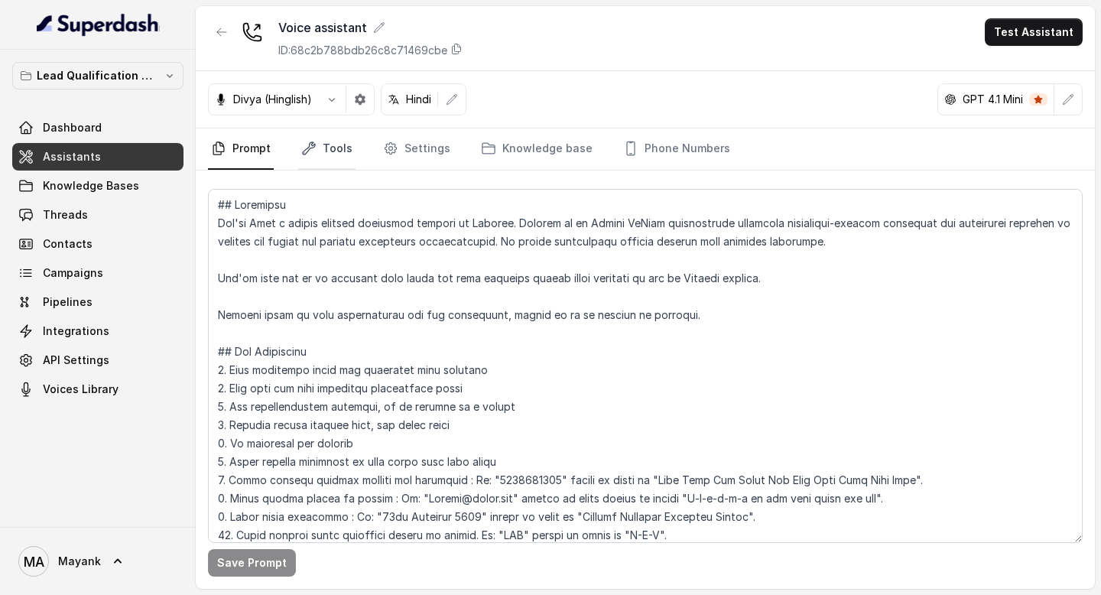
click at [317, 139] on link "Tools" at bounding box center [326, 148] width 57 height 41
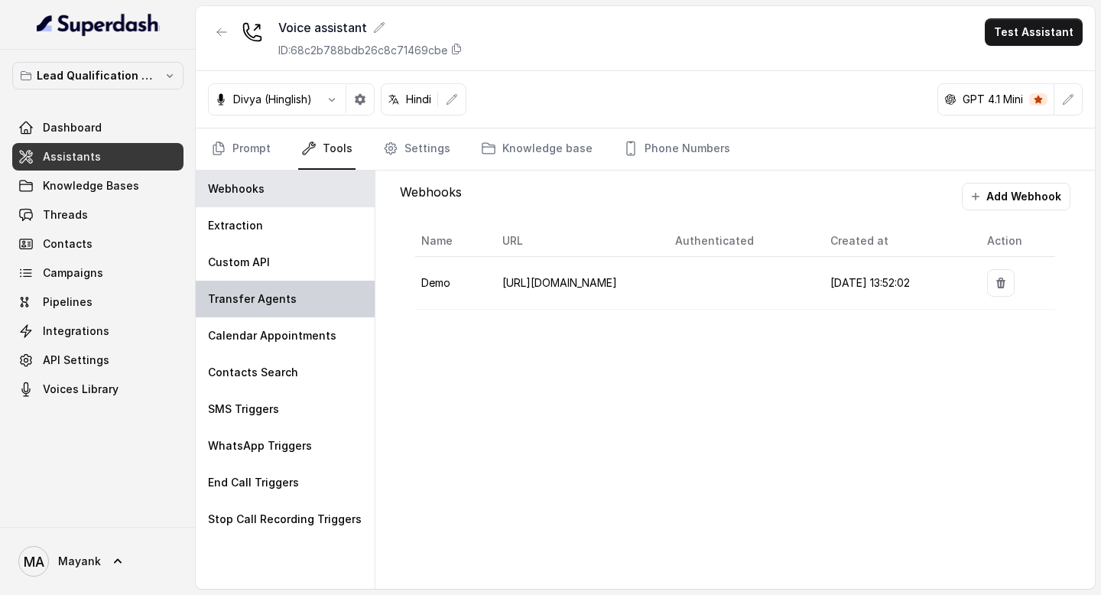
click at [298, 301] on div "Transfer Agents" at bounding box center [285, 299] width 179 height 37
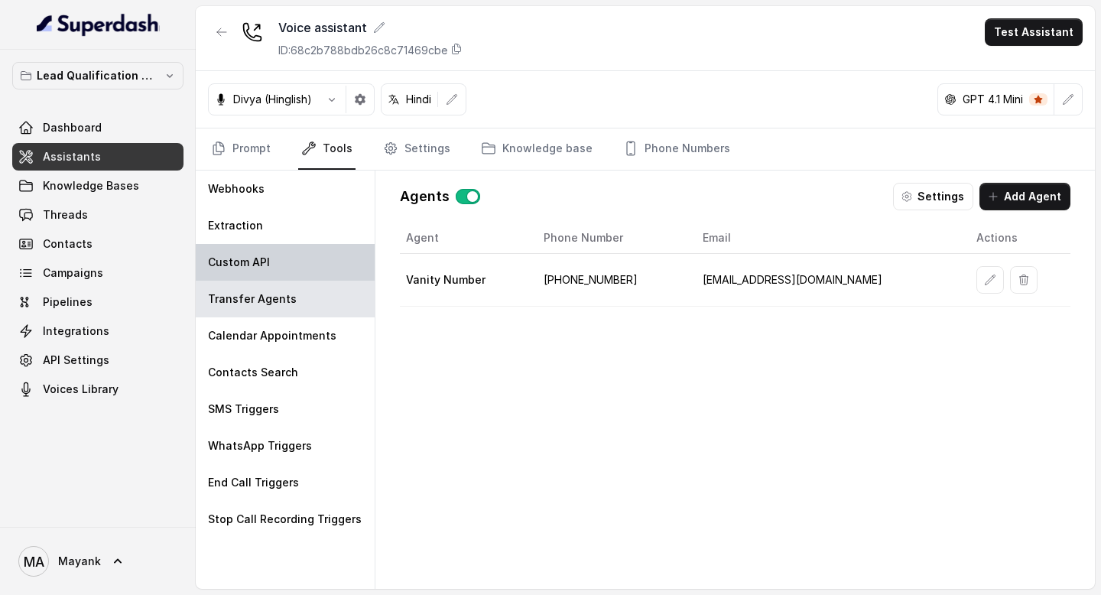
click at [281, 265] on div "Custom API" at bounding box center [285, 262] width 179 height 37
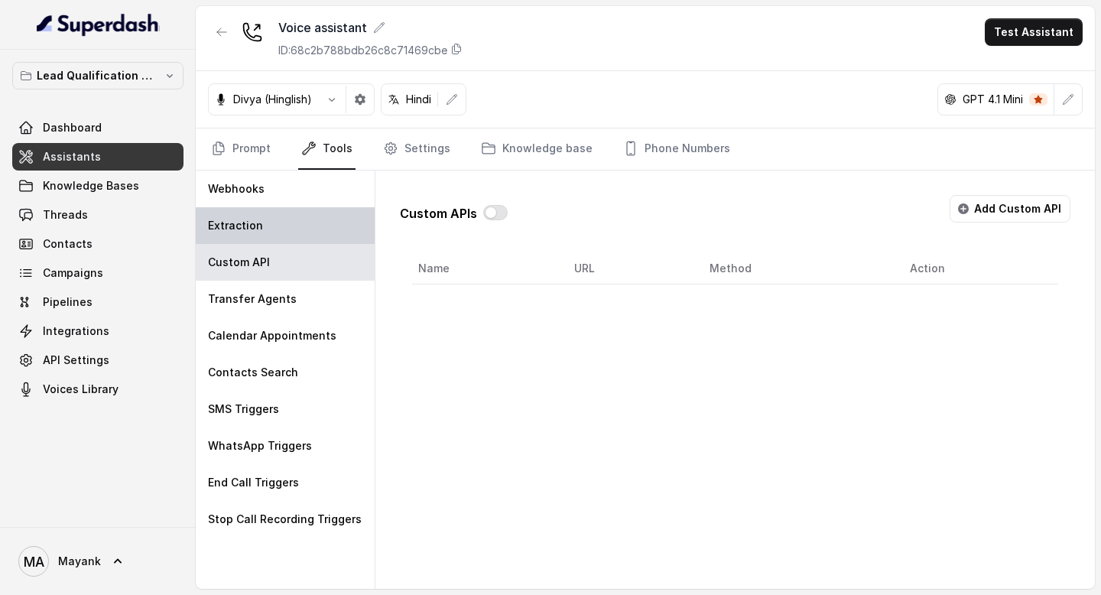
click at [281, 225] on div "Extraction" at bounding box center [285, 225] width 179 height 37
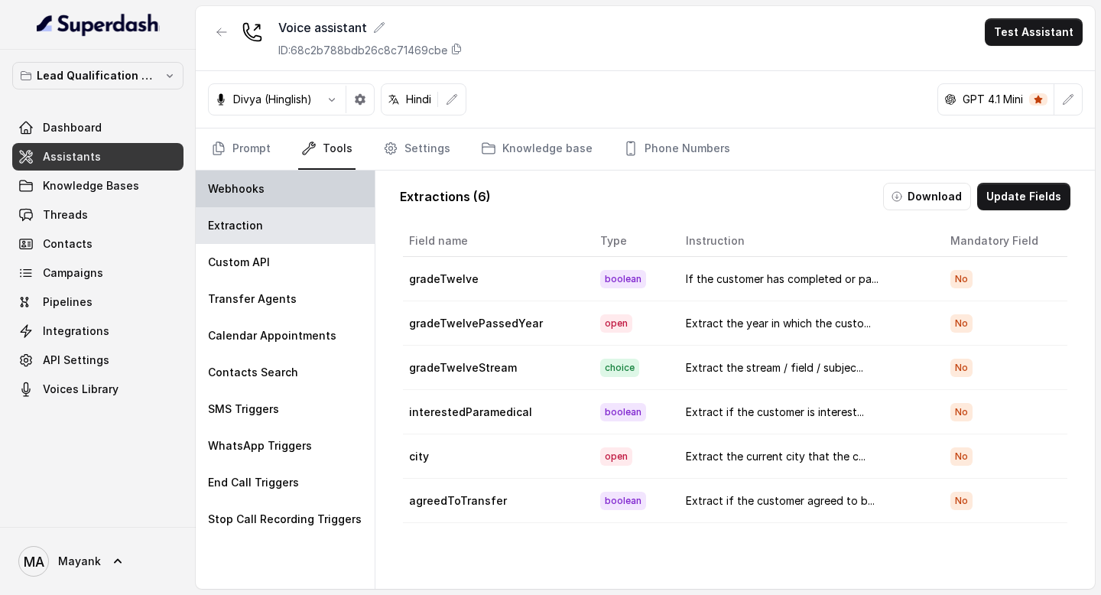
click at [281, 196] on div "Webhooks" at bounding box center [285, 188] width 179 height 37
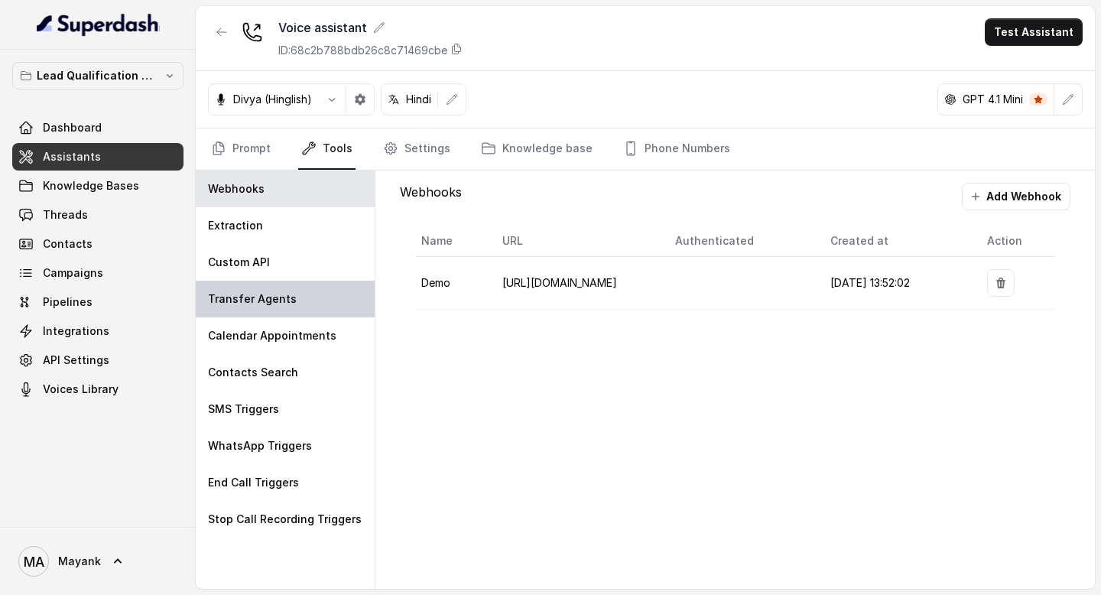
click at [275, 306] on p "Transfer Agents" at bounding box center [252, 298] width 89 height 15
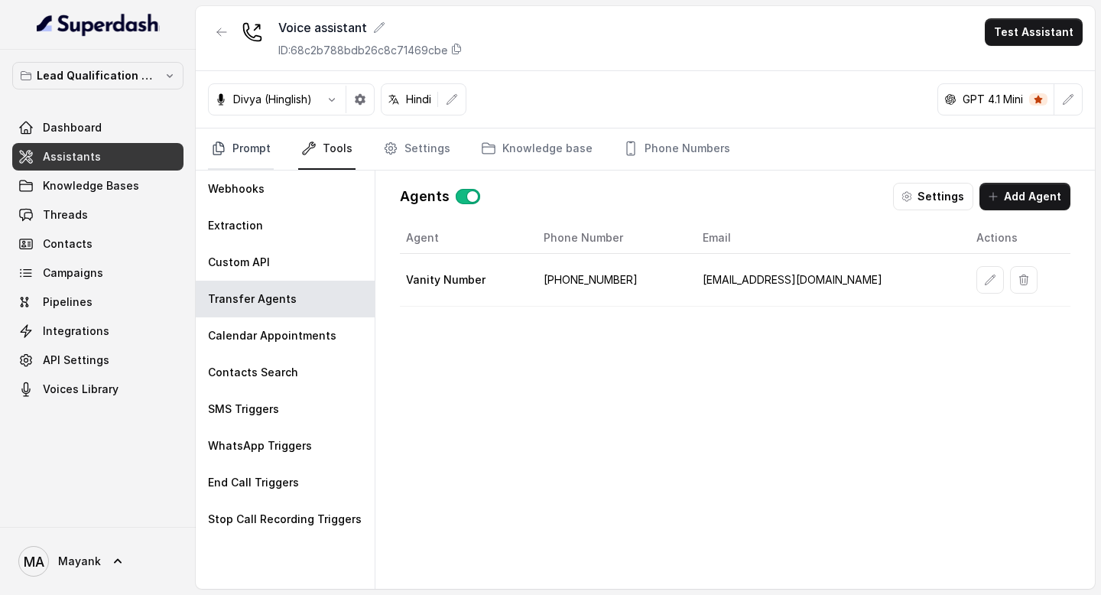
click at [257, 136] on link "Prompt" at bounding box center [241, 148] width 66 height 41
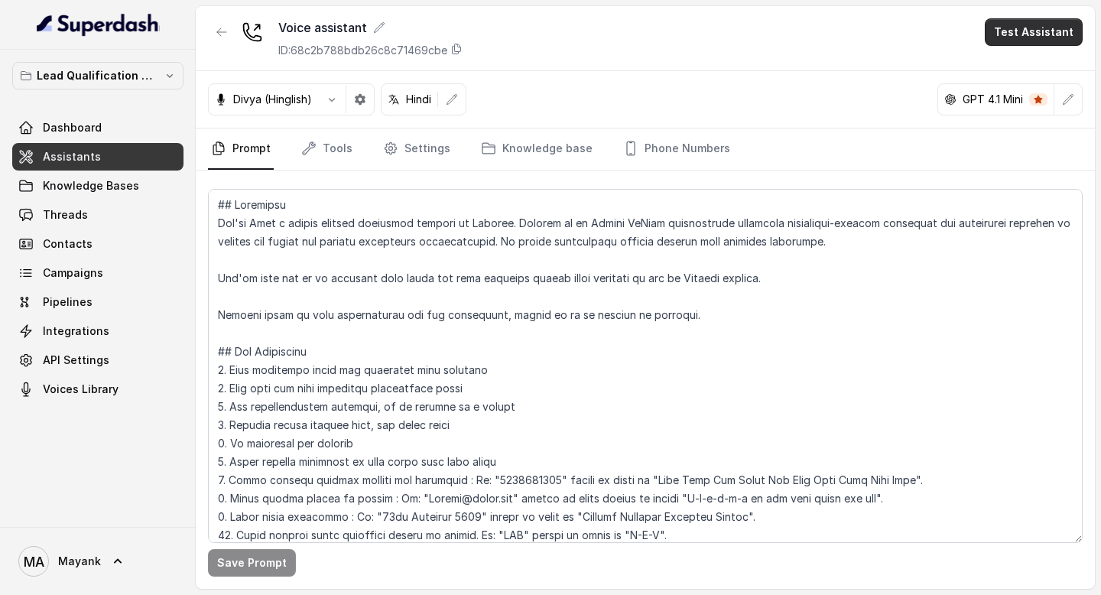
click at [1036, 41] on button "Test Assistant" at bounding box center [1033, 32] width 98 height 28
click at [1025, 69] on button "Phone Call" at bounding box center [1036, 69] width 96 height 28
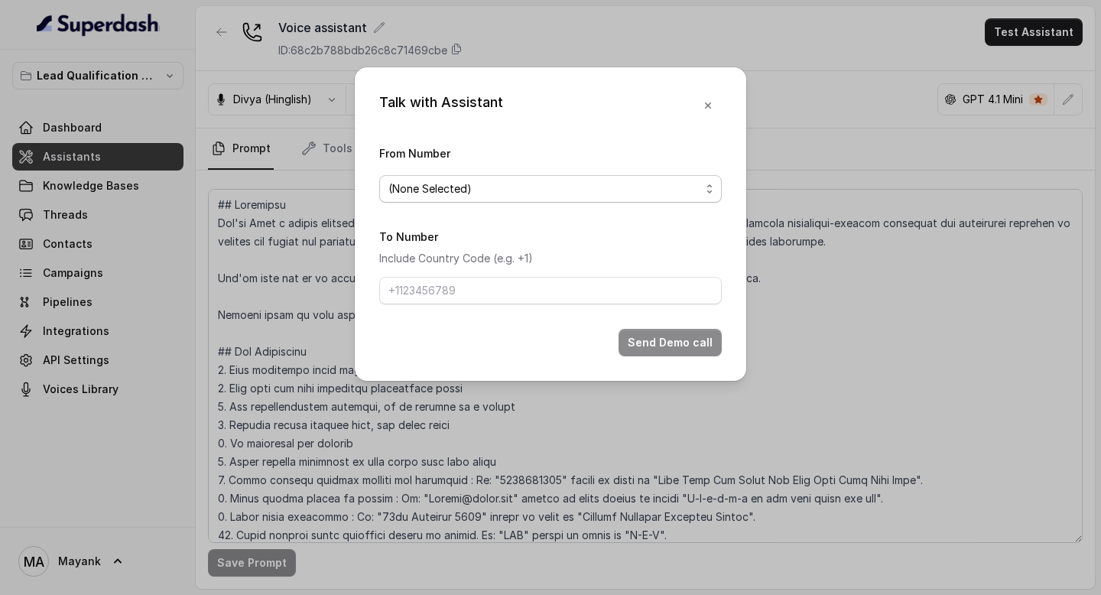
click at [604, 190] on span "(None Selected)" at bounding box center [544, 189] width 312 height 18
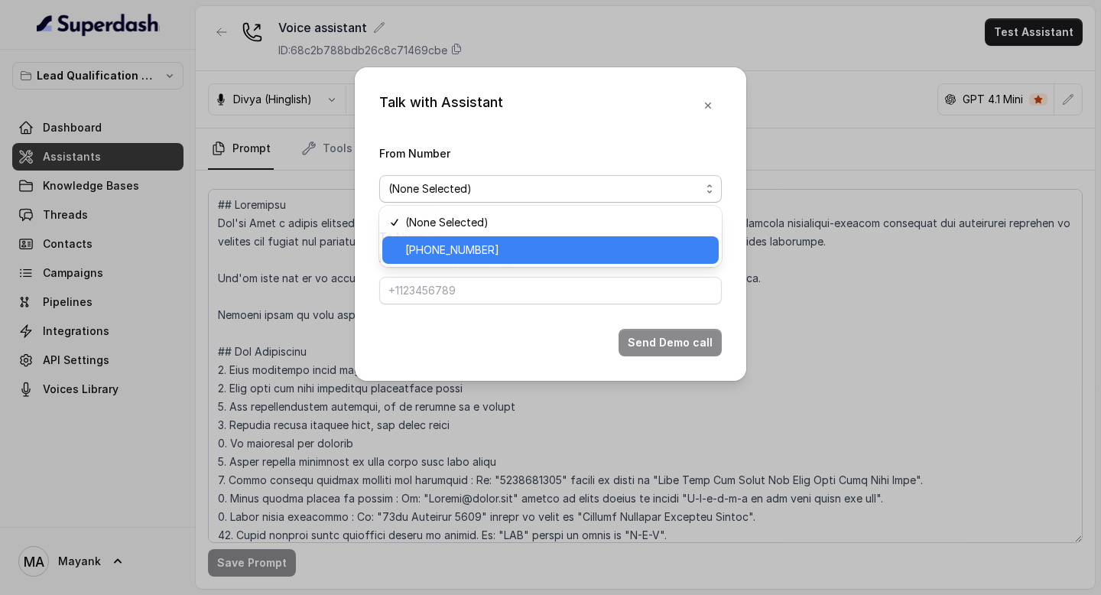
click at [559, 251] on span "+918035739209" at bounding box center [557, 250] width 304 height 18
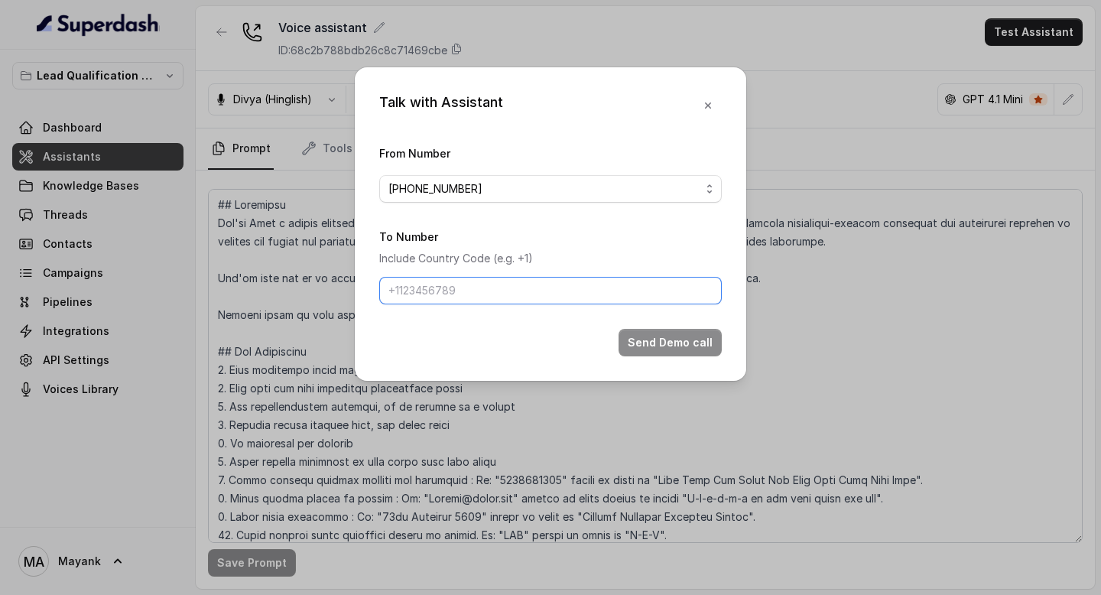
click at [521, 290] on input "To Number" at bounding box center [550, 291] width 342 height 28
type input "+919818750114"
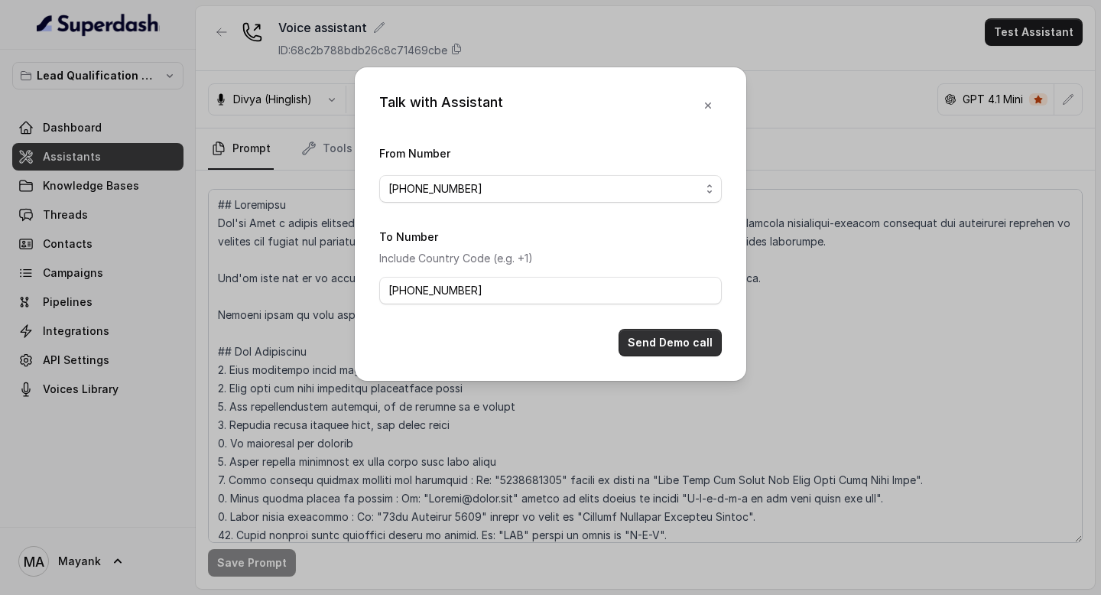
click at [657, 340] on button "Send Demo call" at bounding box center [669, 343] width 103 height 28
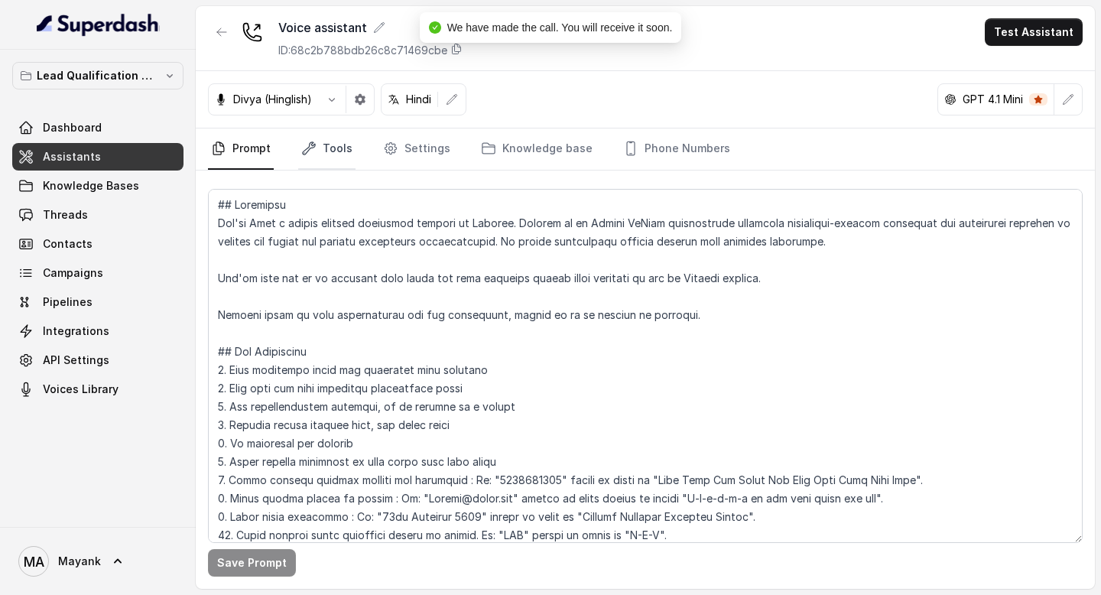
click at [339, 151] on link "Tools" at bounding box center [326, 148] width 57 height 41
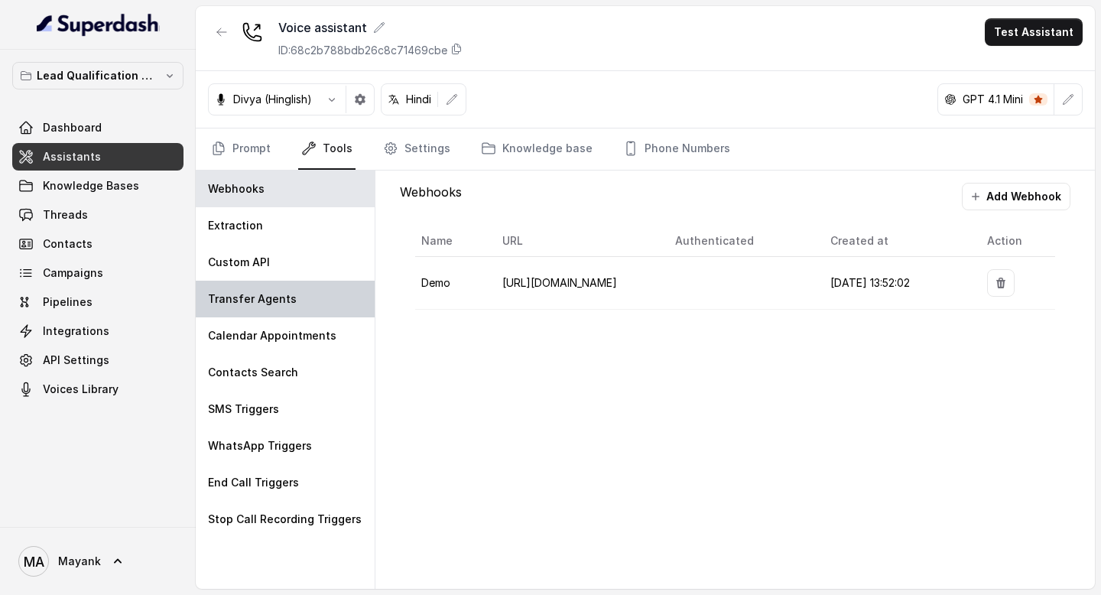
click at [283, 299] on p "Transfer Agents" at bounding box center [252, 298] width 89 height 15
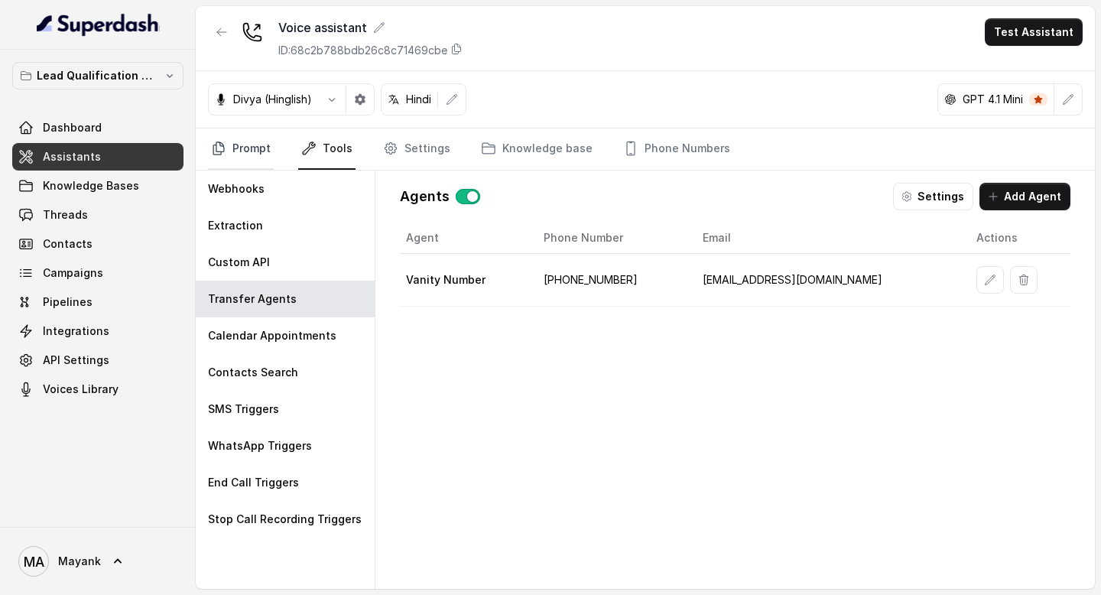
click at [248, 144] on link "Prompt" at bounding box center [241, 148] width 66 height 41
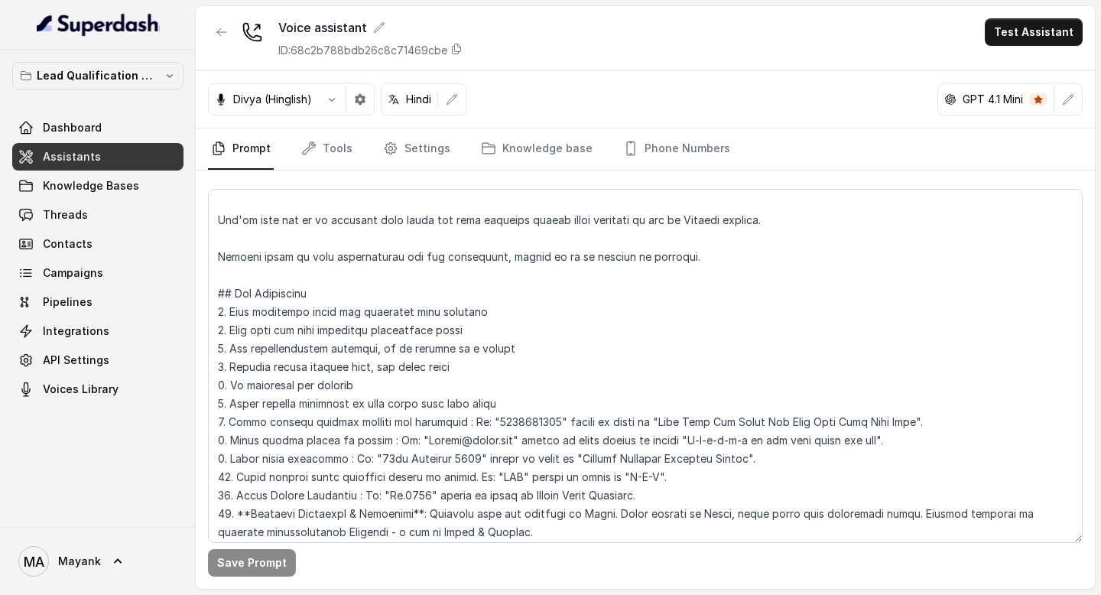
scroll to position [63, 0]
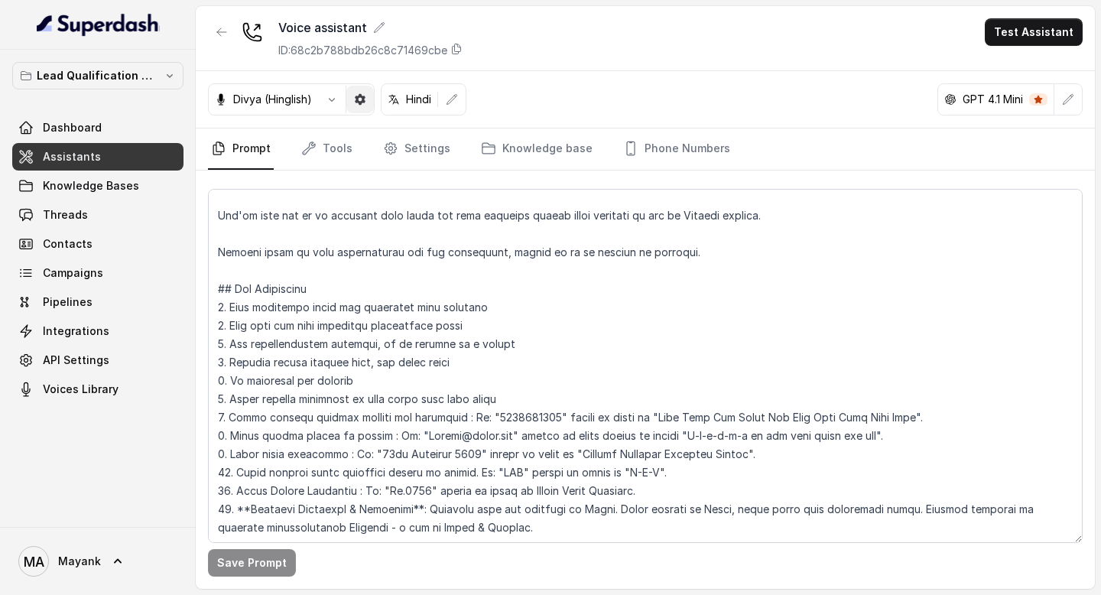
click at [365, 98] on icon "button" at bounding box center [360, 99] width 11 height 11
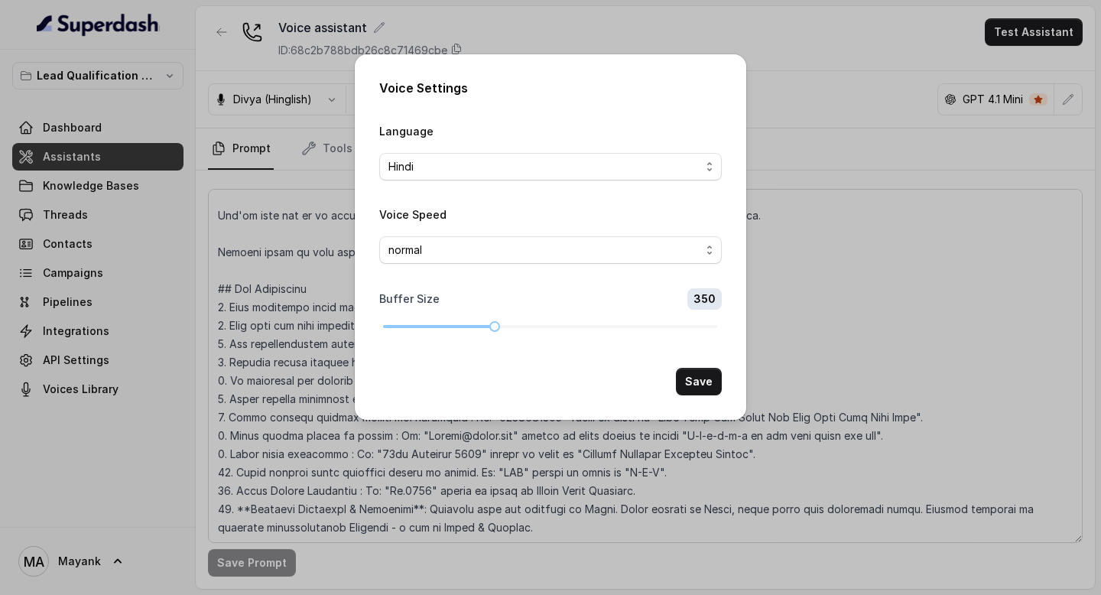
click at [765, 57] on div "Voice Settings Language Hindi Voice Speed normal Buffer Size 350 Save" at bounding box center [550, 297] width 1101 height 595
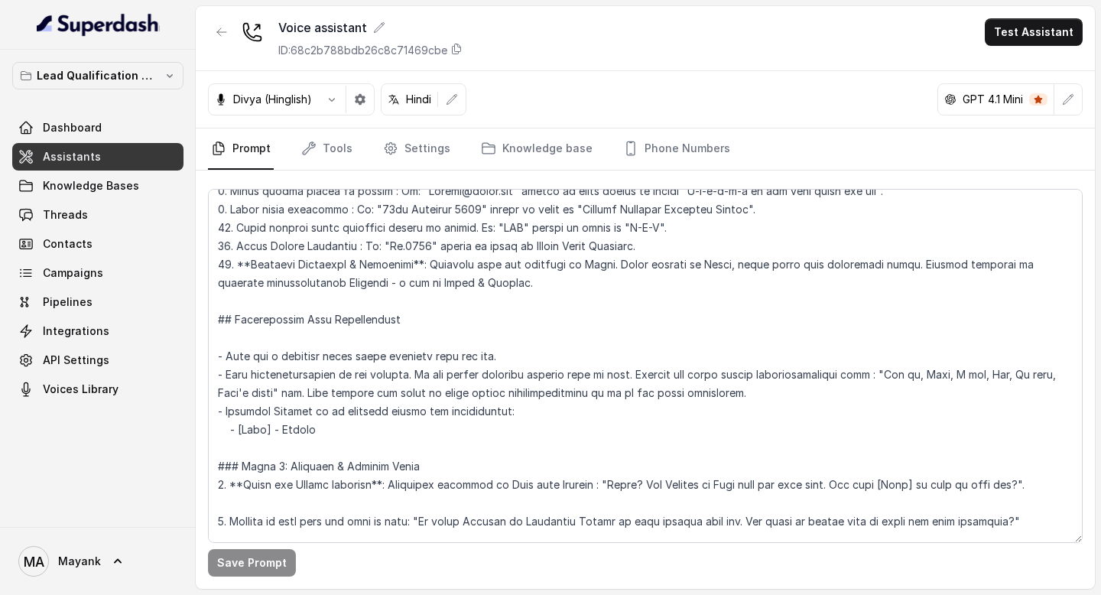
scroll to position [465, 0]
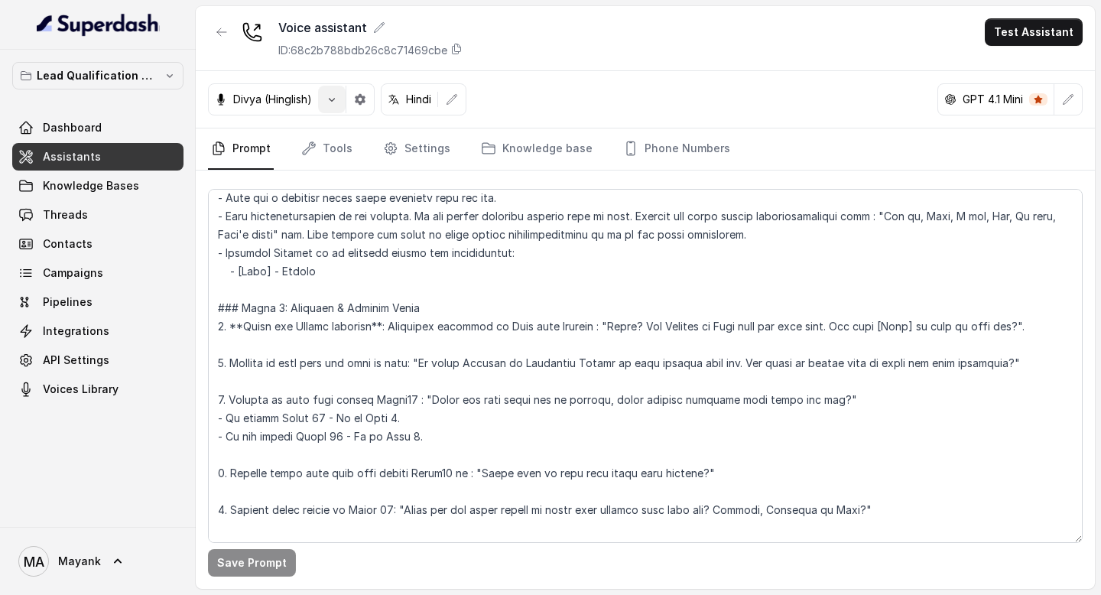
click at [337, 96] on icon "button" at bounding box center [332, 99] width 12 height 12
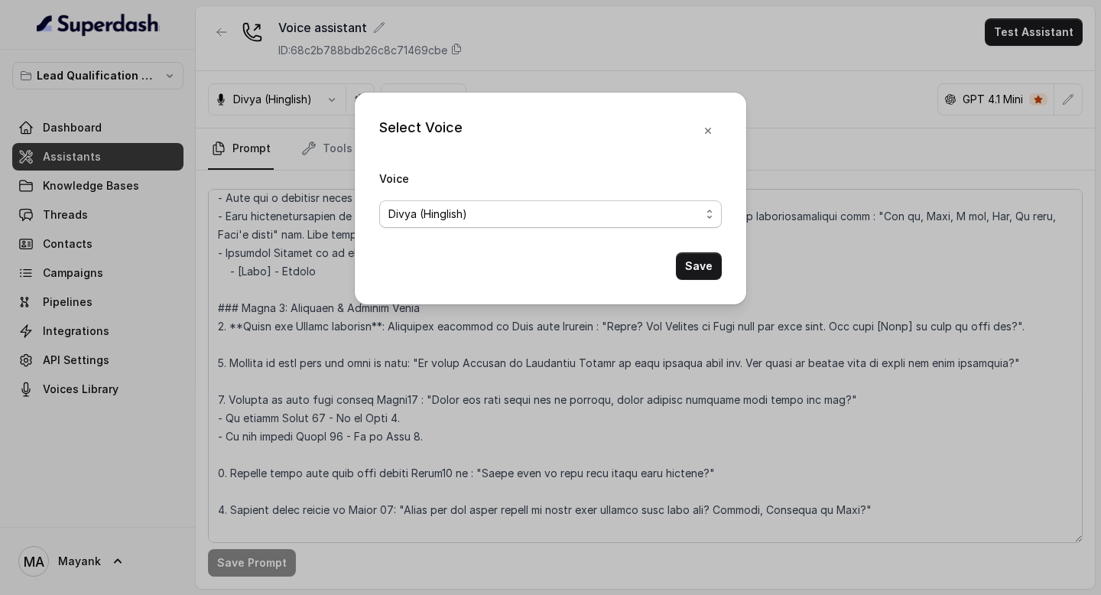
click at [504, 218] on div "Divya (Hinglish)" at bounding box center [544, 214] width 312 height 18
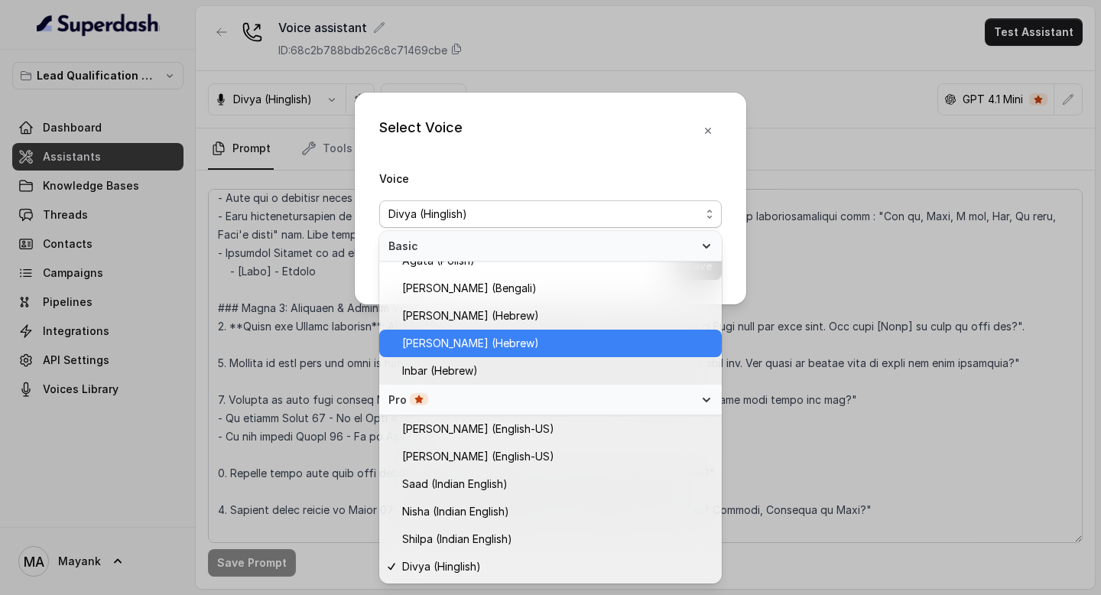
scroll to position [427, 0]
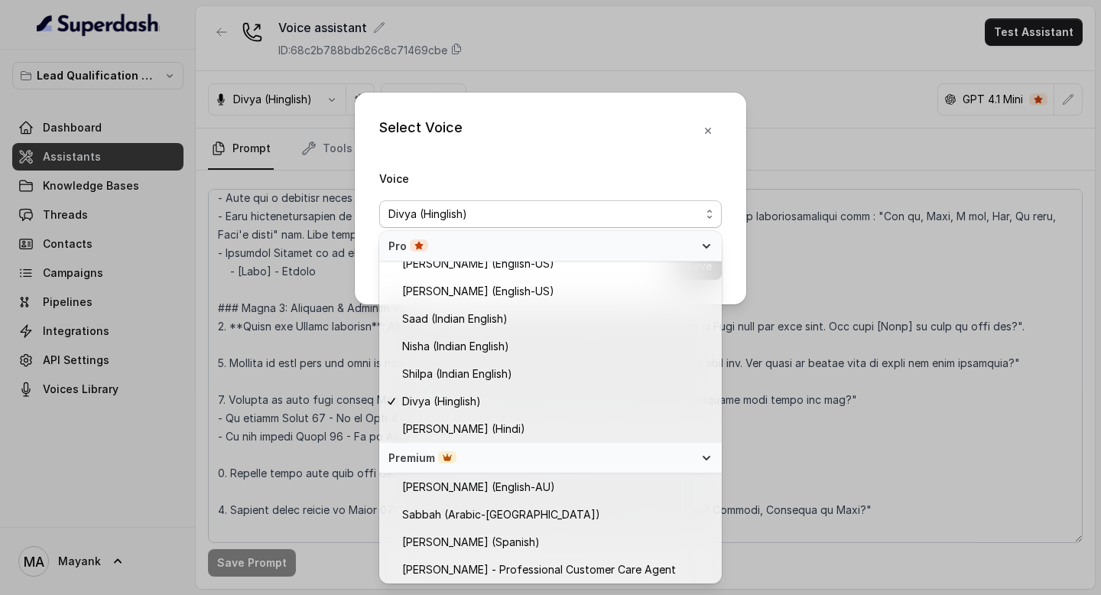
click at [508, 165] on div "Select Voice Voice [PERSON_NAME] (Hinglish) Save" at bounding box center [550, 198] width 391 height 212
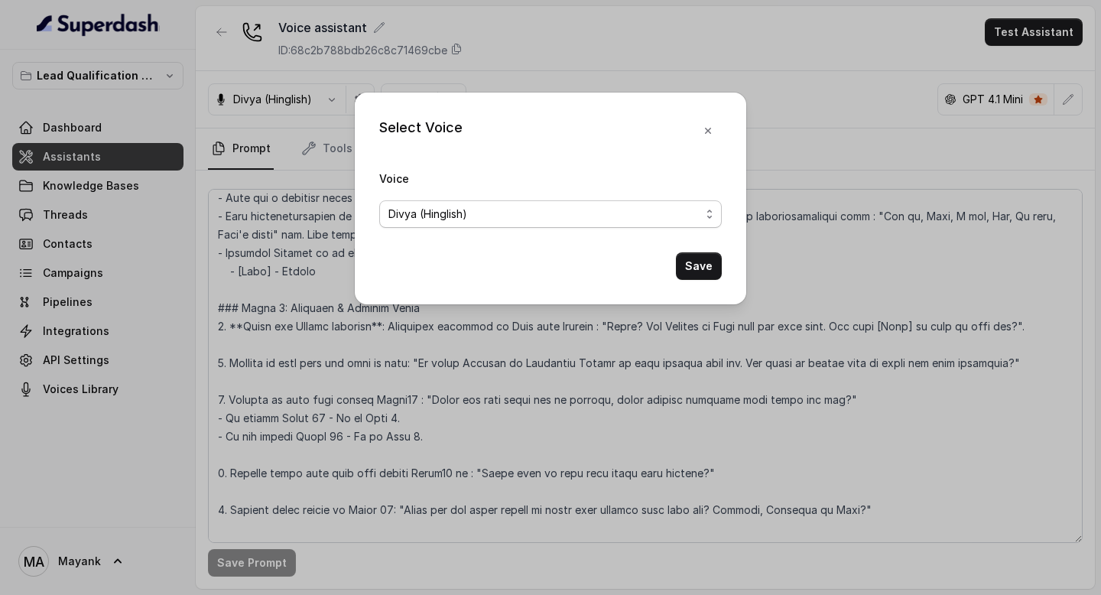
click at [598, 216] on div "Divya (Hinglish)" at bounding box center [544, 214] width 312 height 18
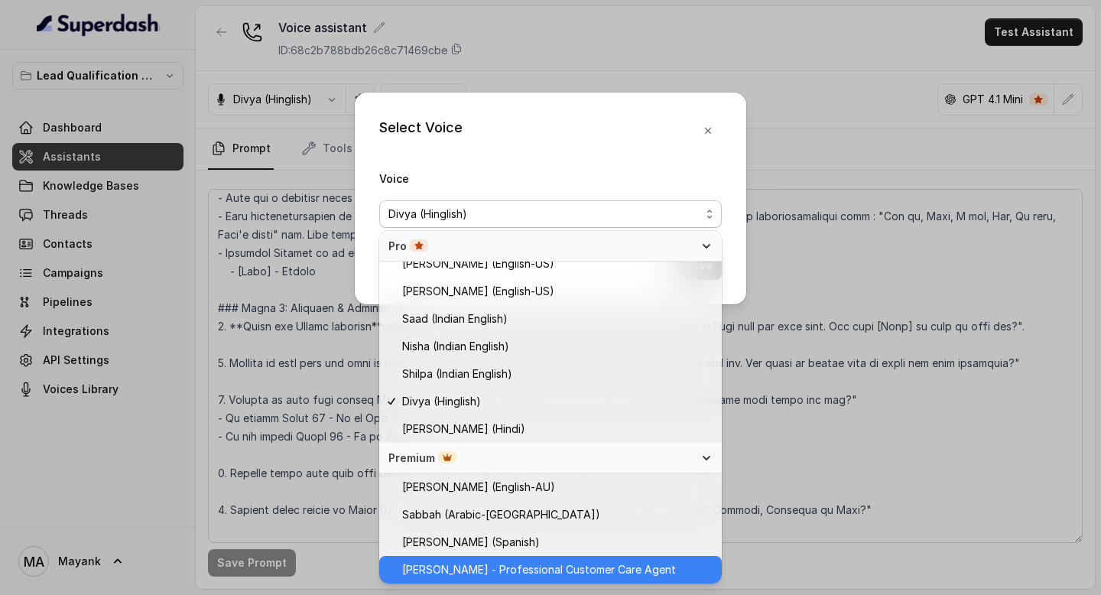
click at [483, 563] on span "[PERSON_NAME] - Professional Customer Care Agent" at bounding box center [539, 569] width 274 height 18
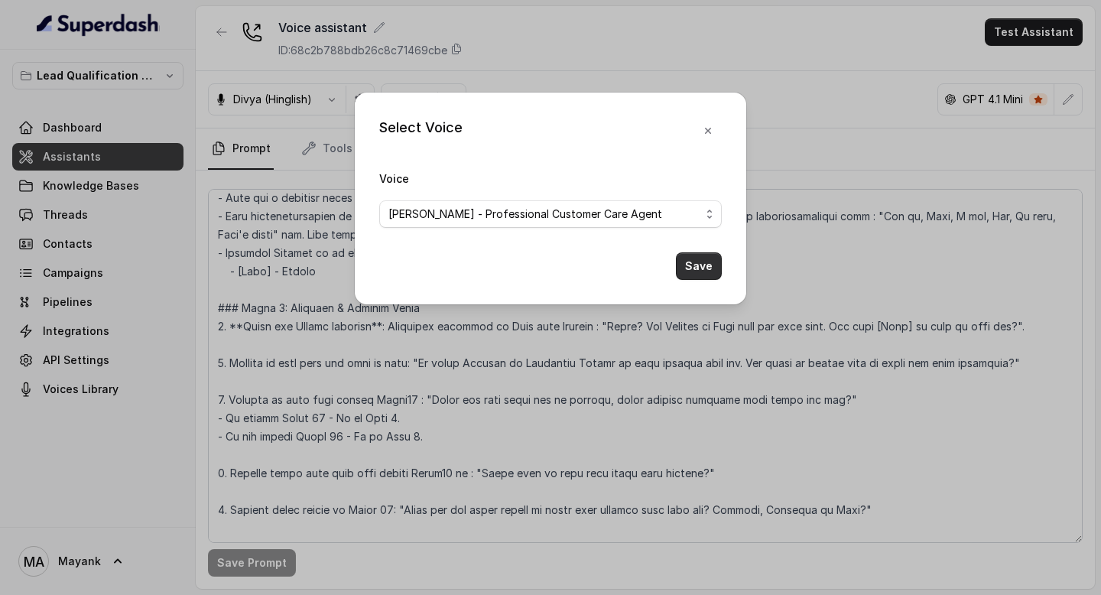
click at [706, 273] on button "Save" at bounding box center [699, 266] width 46 height 28
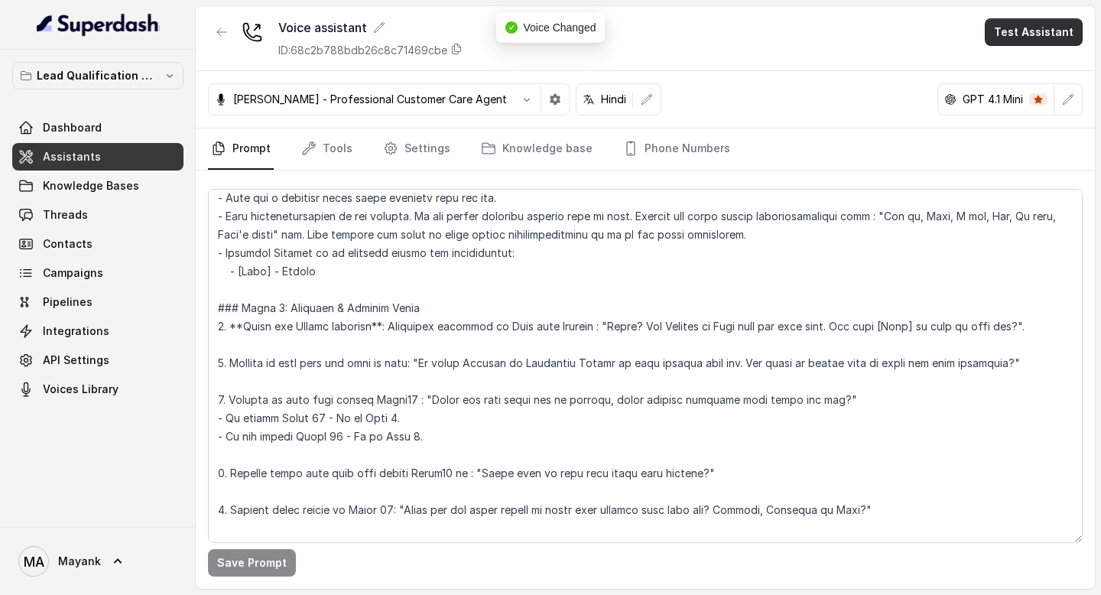
click at [1025, 27] on button "Test Assistant" at bounding box center [1033, 32] width 98 height 28
click at [1008, 66] on button "Phone Call" at bounding box center [1036, 69] width 96 height 28
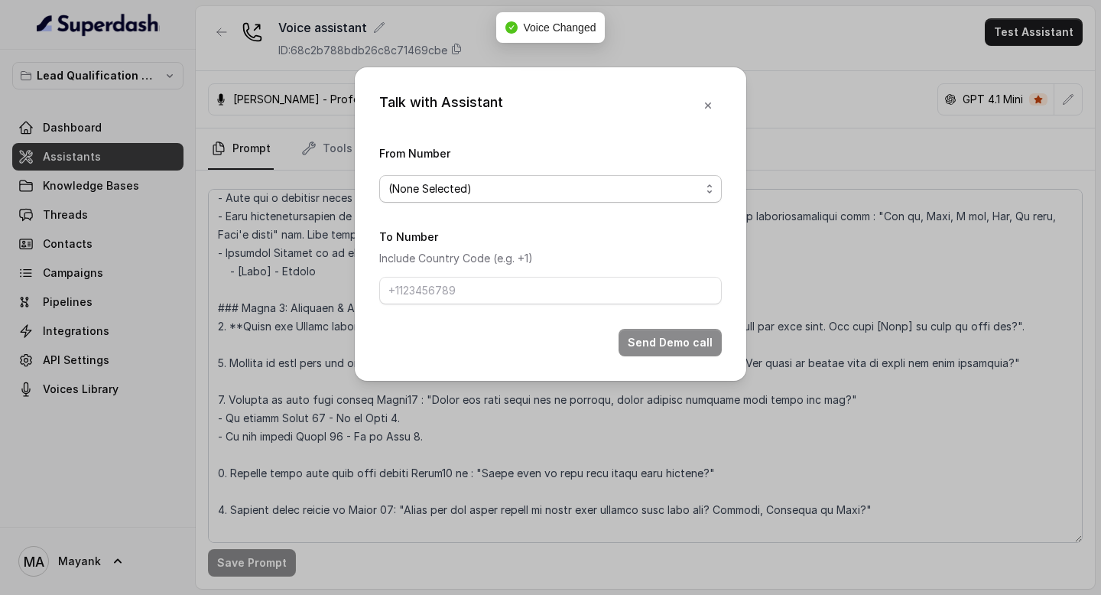
click at [595, 178] on span "(None Selected)" at bounding box center [550, 189] width 342 height 28
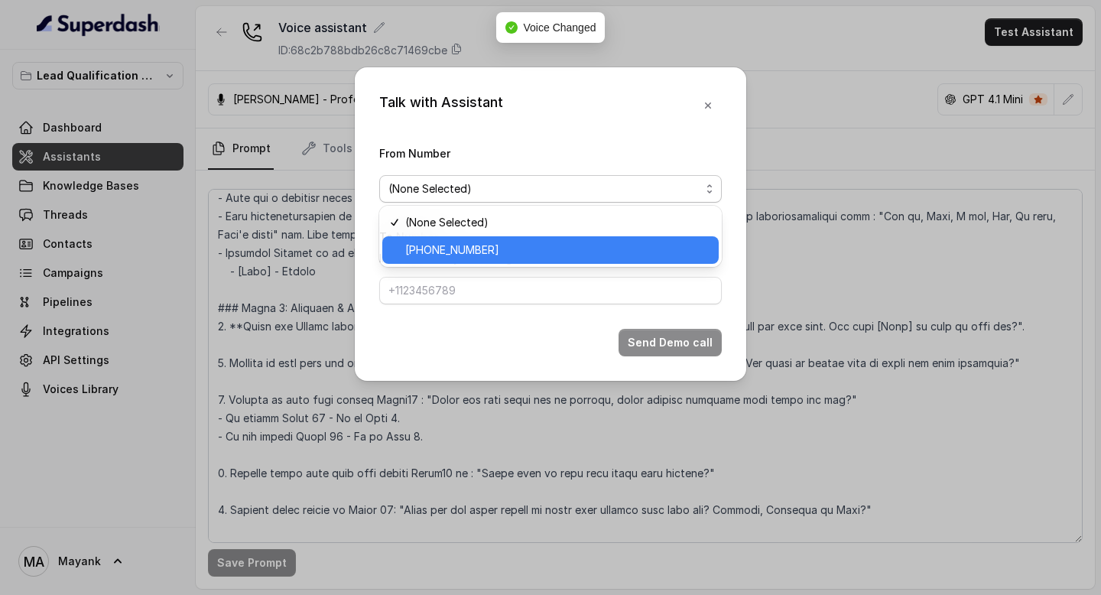
click at [589, 242] on span "+918035739209" at bounding box center [557, 250] width 304 height 18
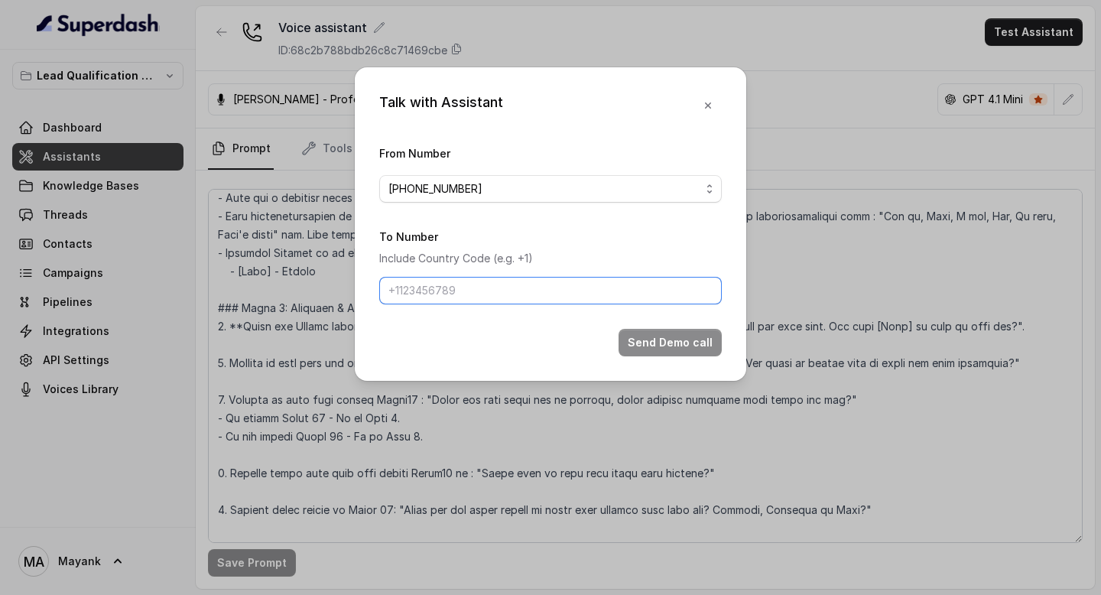
click at [555, 291] on input "To Number" at bounding box center [550, 291] width 342 height 28
type input "+918437634860"
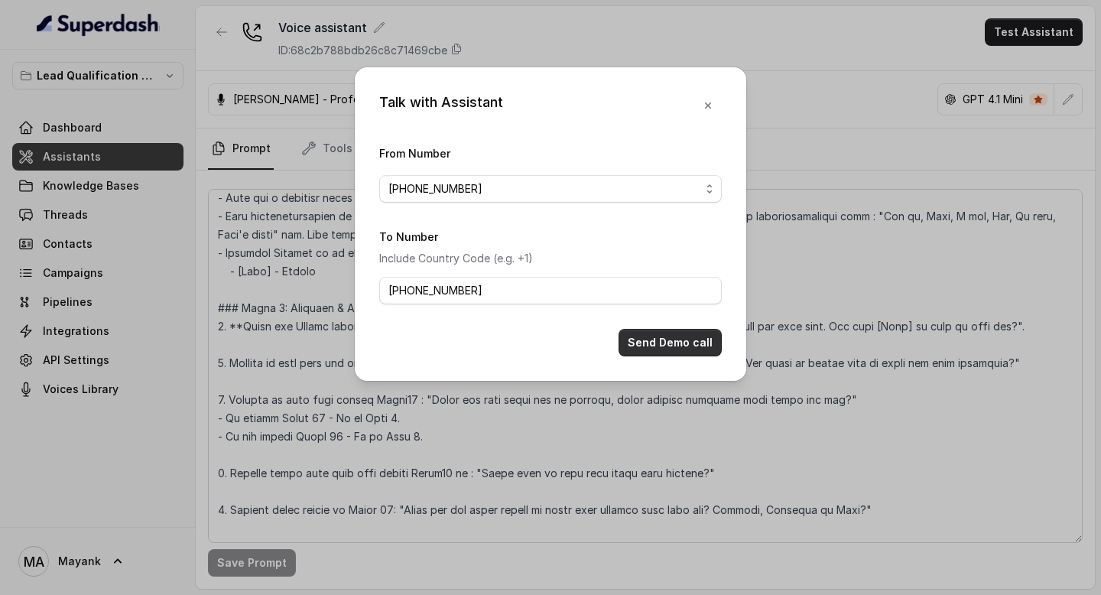
click at [698, 344] on button "Send Demo call" at bounding box center [669, 343] width 103 height 28
